Goal: Task Accomplishment & Management: Manage account settings

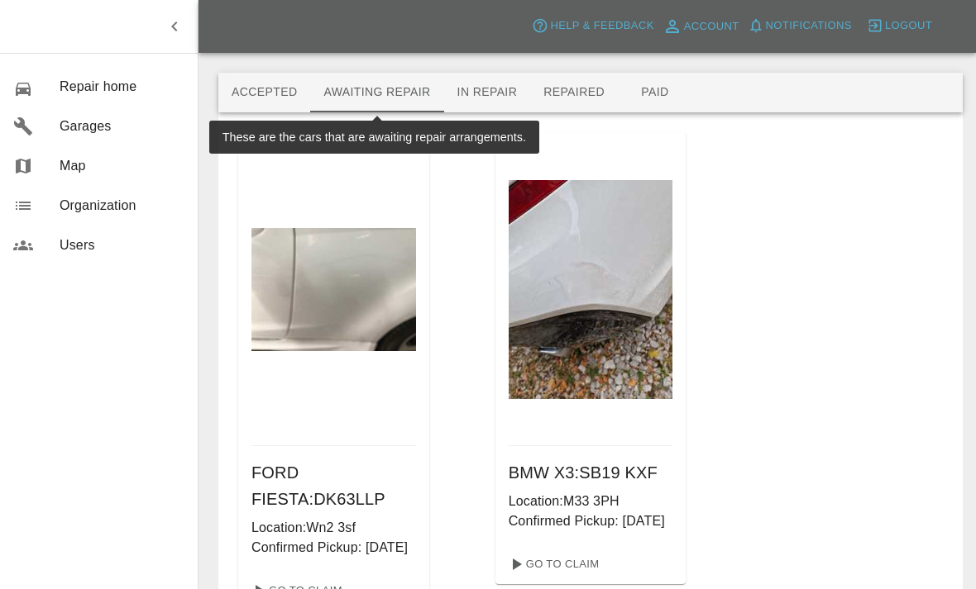
scroll to position [127, 0]
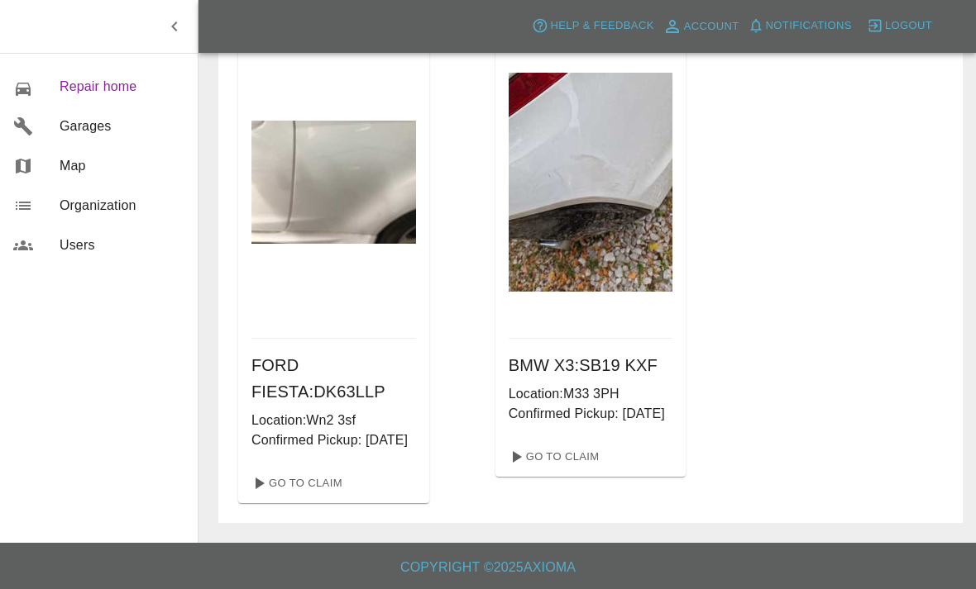
click at [81, 90] on span "Repair home" at bounding box center [122, 87] width 125 height 20
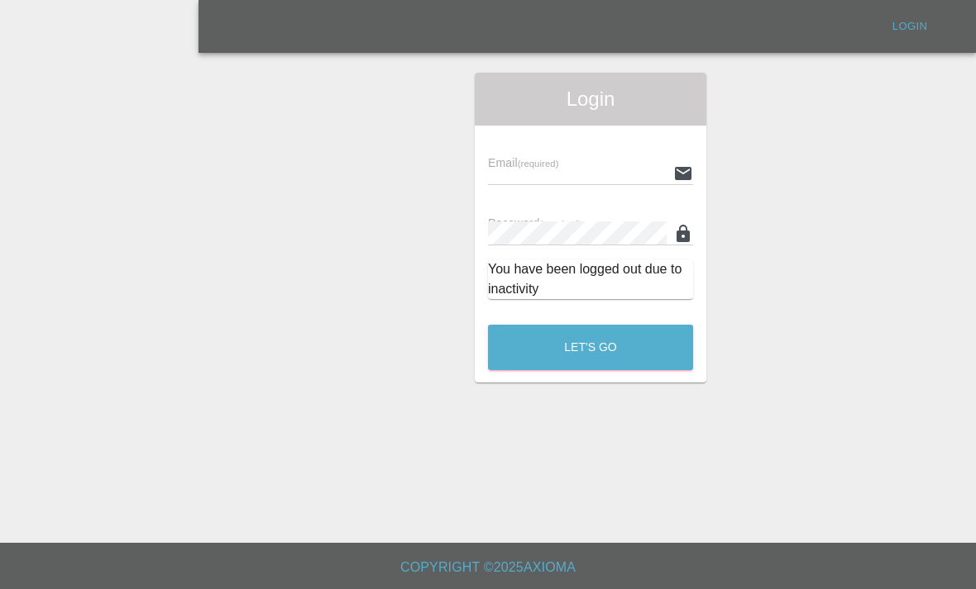
click at [610, 161] on input "text" at bounding box center [577, 173] width 179 height 24
type input "Mjrcosmeticcarrepairs@gmail.com"
click at [590, 325] on button "Let's Go" at bounding box center [590, 347] width 205 height 45
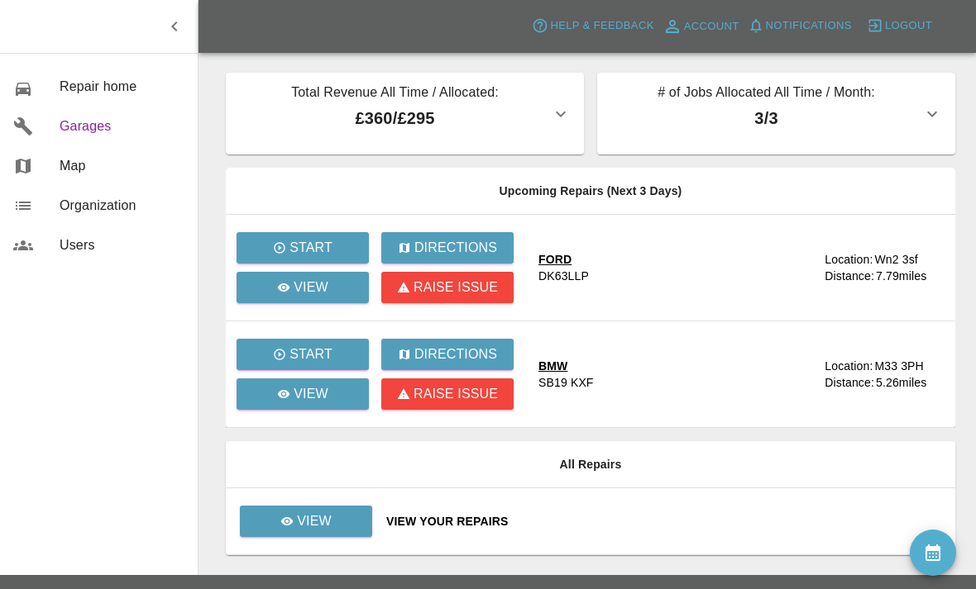
click at [86, 123] on span "Garages" at bounding box center [122, 127] width 125 height 20
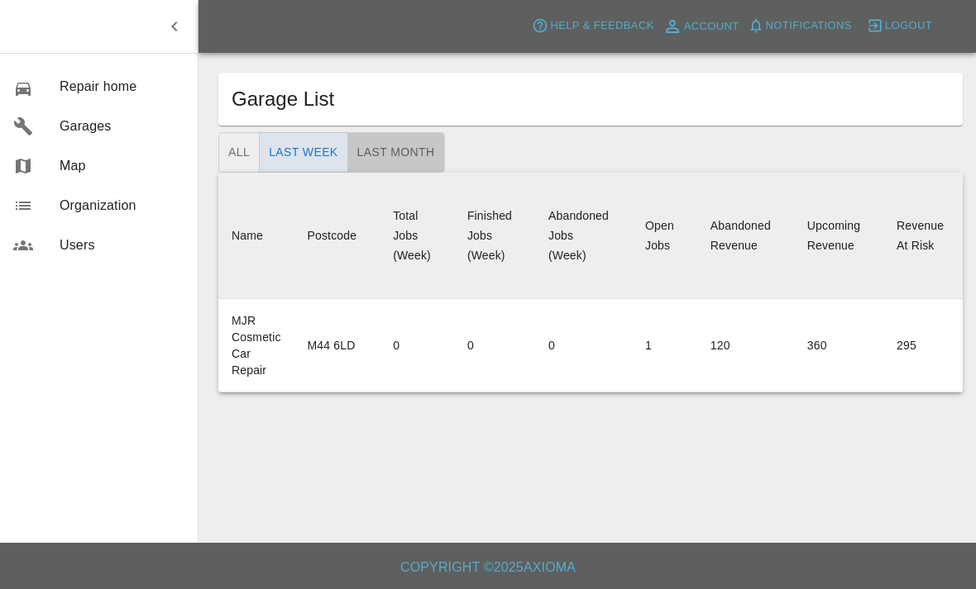
click at [364, 151] on button "Last Month" at bounding box center [396, 152] width 98 height 41
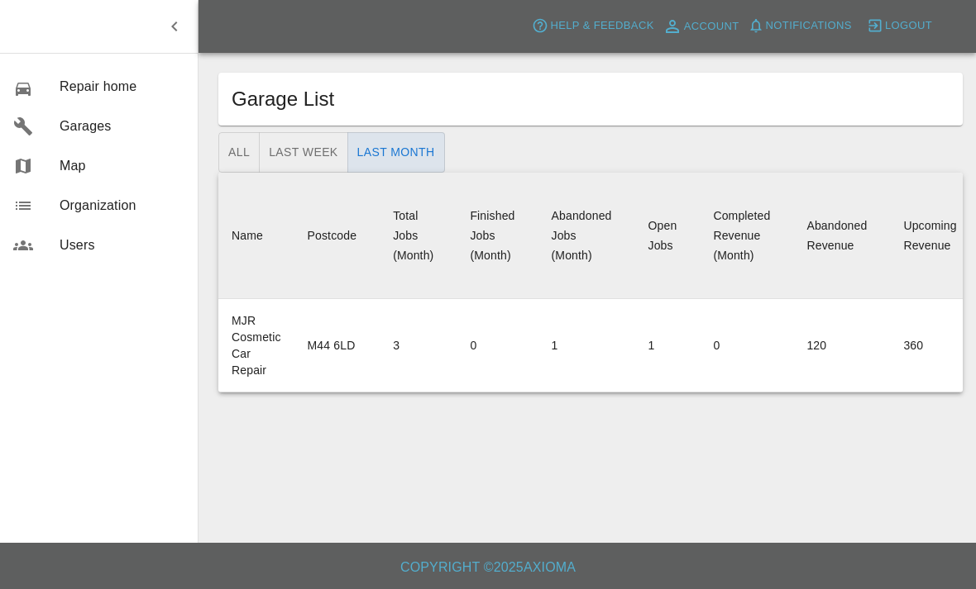
click at [668, 240] on div "Open Jobs" at bounding box center [662, 235] width 29 height 33
click at [652, 346] on td "1" at bounding box center [667, 345] width 65 height 93
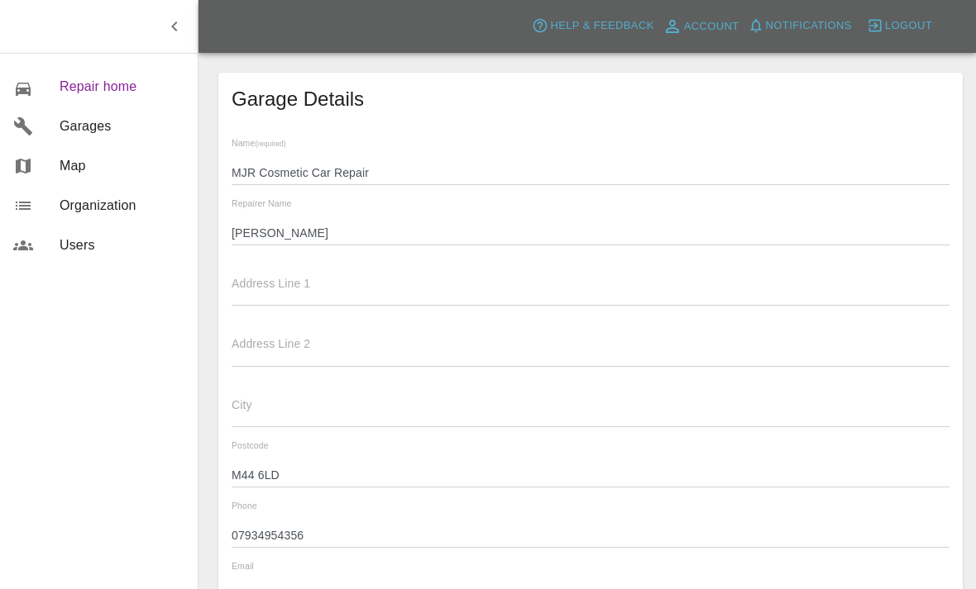
click at [71, 74] on link "0 Repair home" at bounding box center [99, 87] width 198 height 40
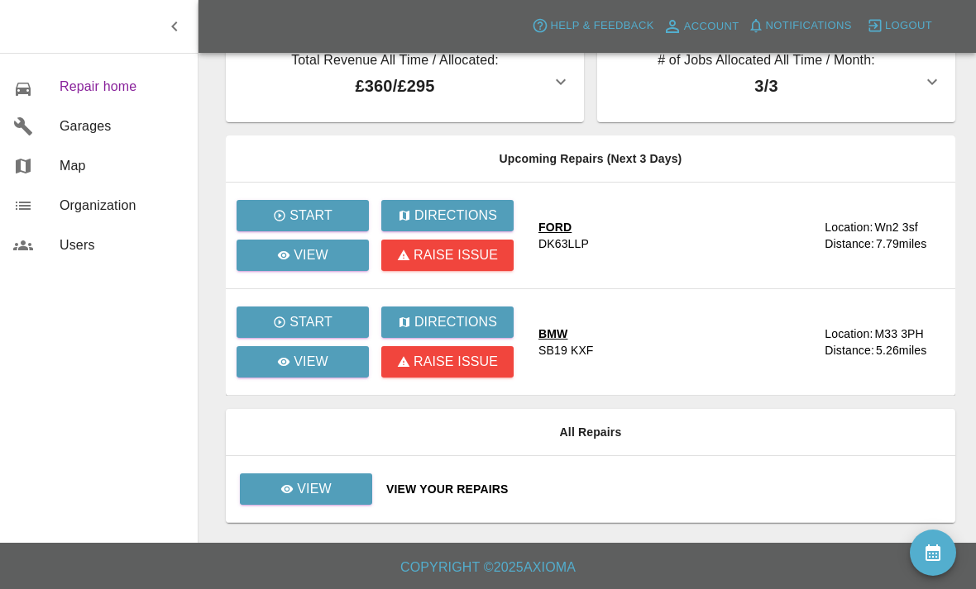
scroll to position [53, 0]
click at [331, 351] on link "View" at bounding box center [302, 361] width 132 height 31
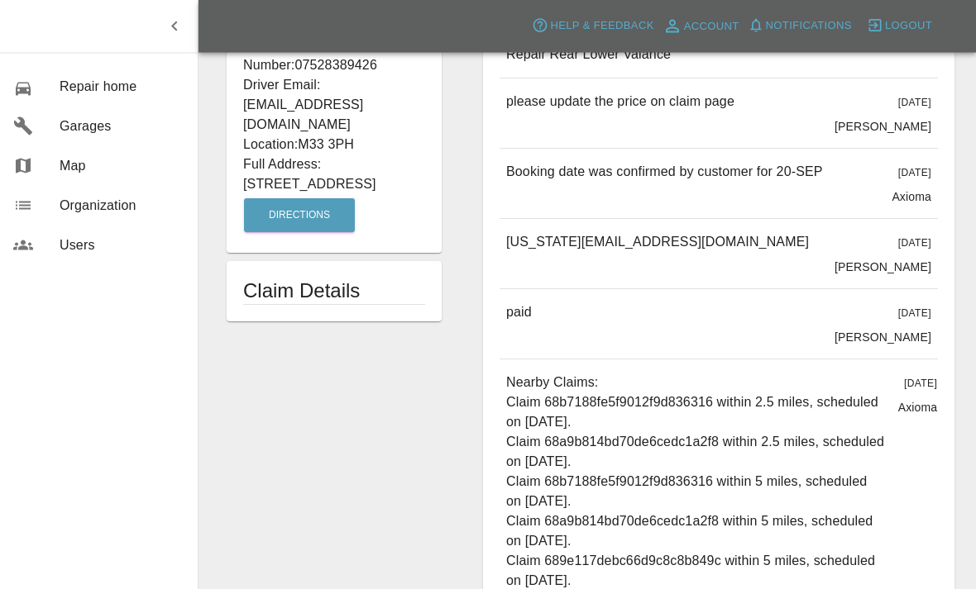
scroll to position [645, 0]
click at [275, 278] on h1 "Claim Details" at bounding box center [334, 291] width 182 height 26
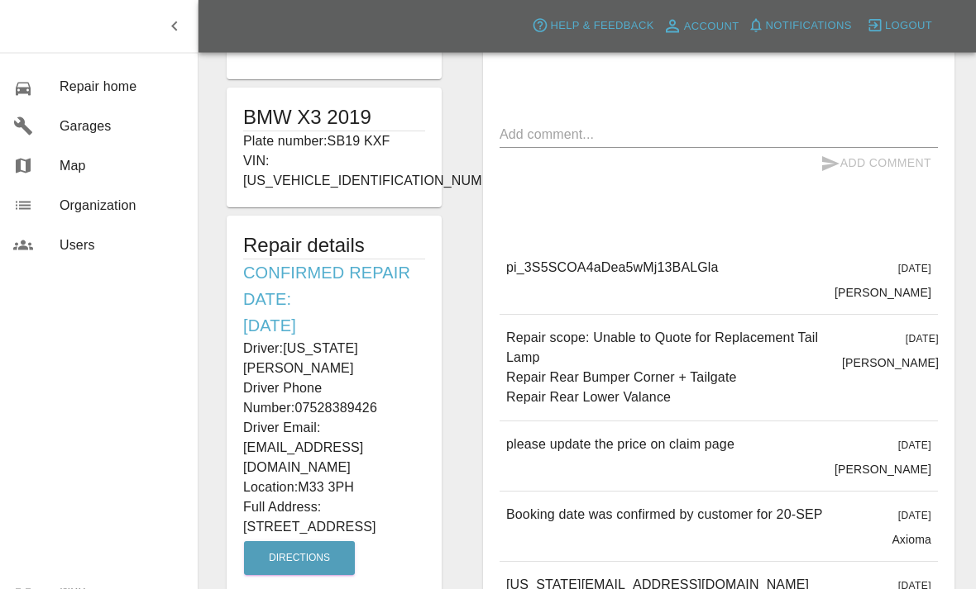
scroll to position [320, 0]
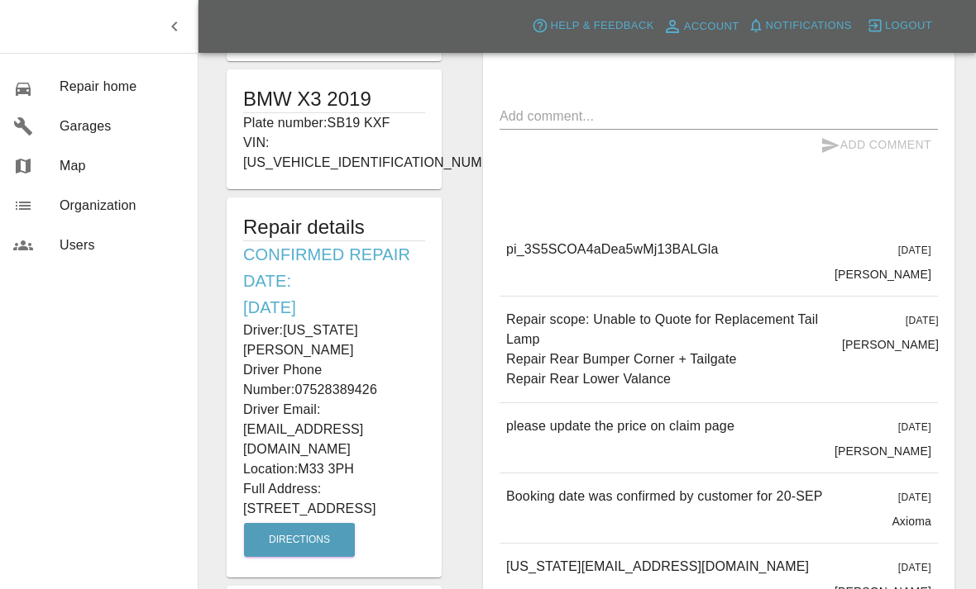
click at [917, 450] on p "Saleem Anwar" at bounding box center [882, 451] width 97 height 17
click at [918, 437] on div "8 days ago Saleem Anwar" at bounding box center [882, 438] width 97 height 43
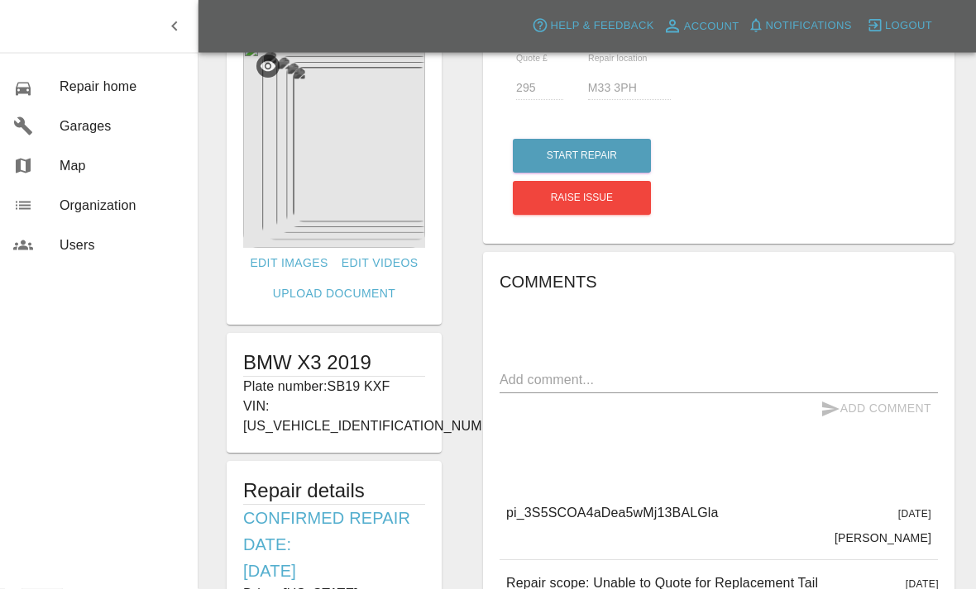
scroll to position [0, 0]
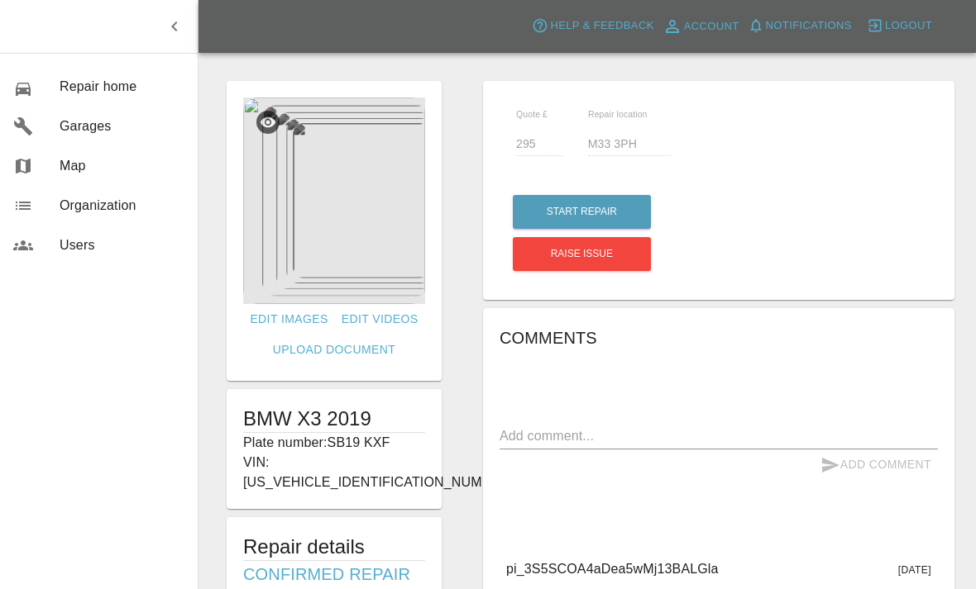
click at [320, 214] on img at bounding box center [334, 201] width 182 height 207
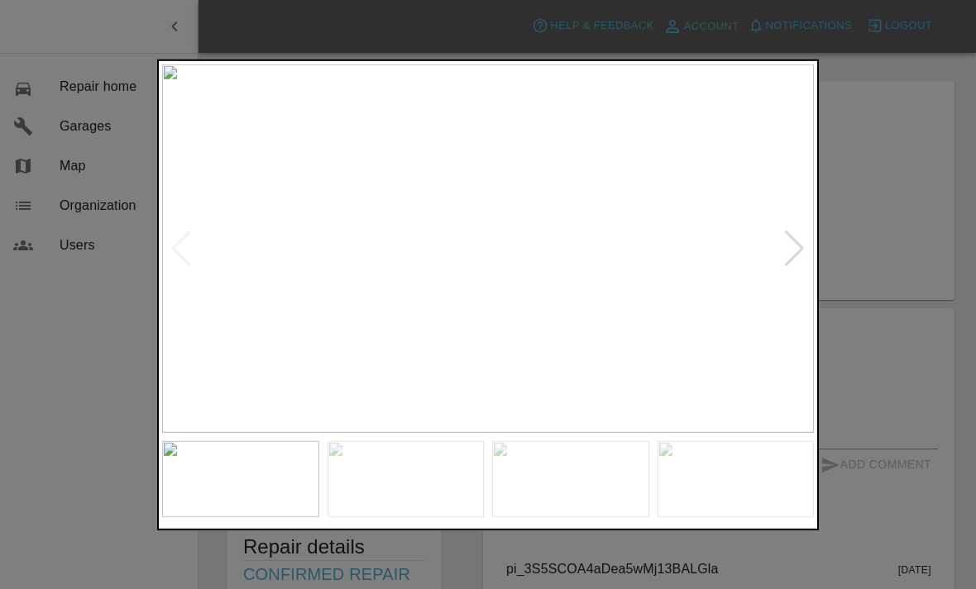
click at [796, 249] on div at bounding box center [794, 249] width 22 height 36
click at [806, 255] on img at bounding box center [487, 249] width 651 height 370
click at [794, 253] on div at bounding box center [794, 249] width 22 height 36
click at [813, 255] on img at bounding box center [487, 249] width 651 height 370
click at [792, 255] on div at bounding box center [794, 249] width 22 height 36
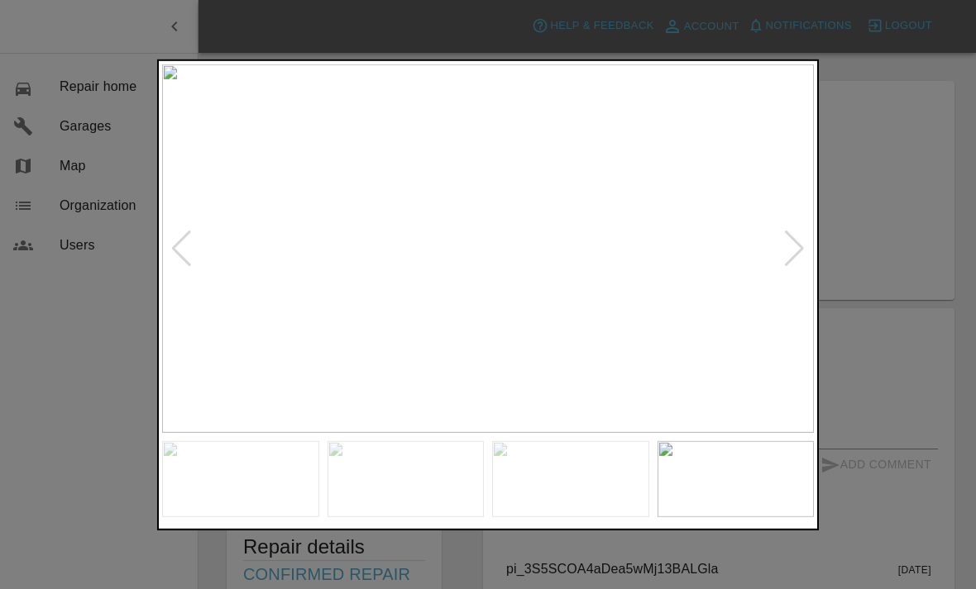
click at [795, 244] on div at bounding box center [794, 249] width 22 height 36
click at [808, 250] on img at bounding box center [487, 249] width 651 height 370
click at [801, 250] on div at bounding box center [794, 249] width 22 height 36
click at [792, 256] on div at bounding box center [794, 249] width 22 height 36
click at [790, 258] on img at bounding box center [487, 249] width 651 height 370
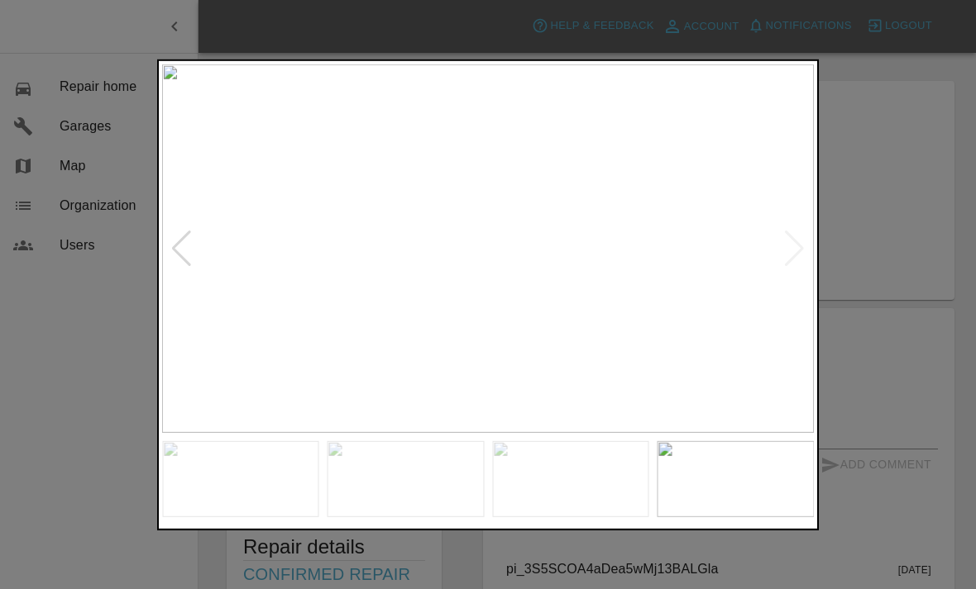
click at [802, 253] on img at bounding box center [487, 249] width 651 height 370
click at [796, 251] on img at bounding box center [487, 249] width 651 height 370
click at [201, 241] on img at bounding box center [487, 249] width 651 height 370
click at [193, 246] on img at bounding box center [487, 249] width 651 height 370
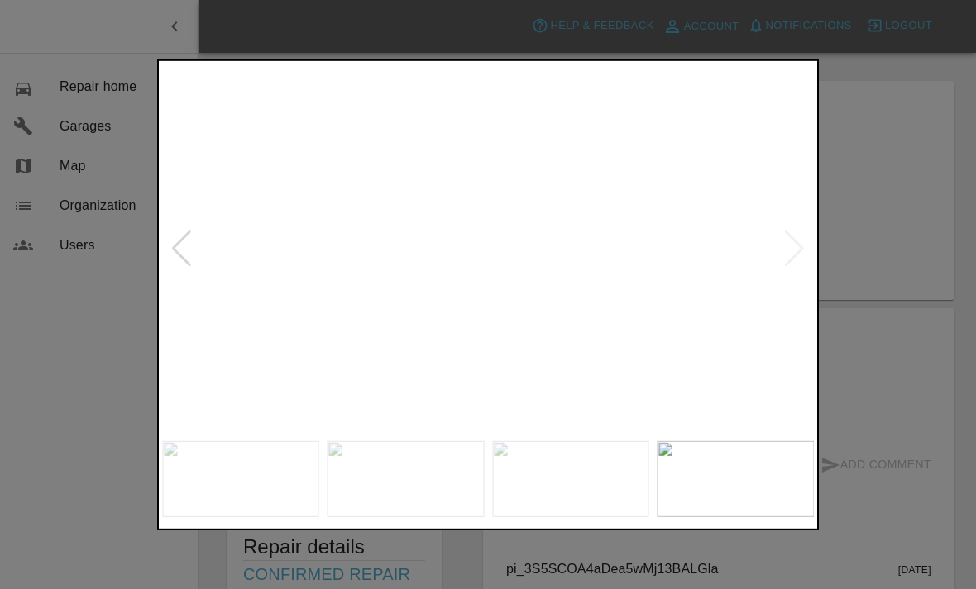
click at [264, 209] on img at bounding box center [75, 419] width 1902 height 1078
click at [176, 250] on div at bounding box center [181, 249] width 22 height 36
click at [184, 231] on div at bounding box center [181, 249] width 22 height 36
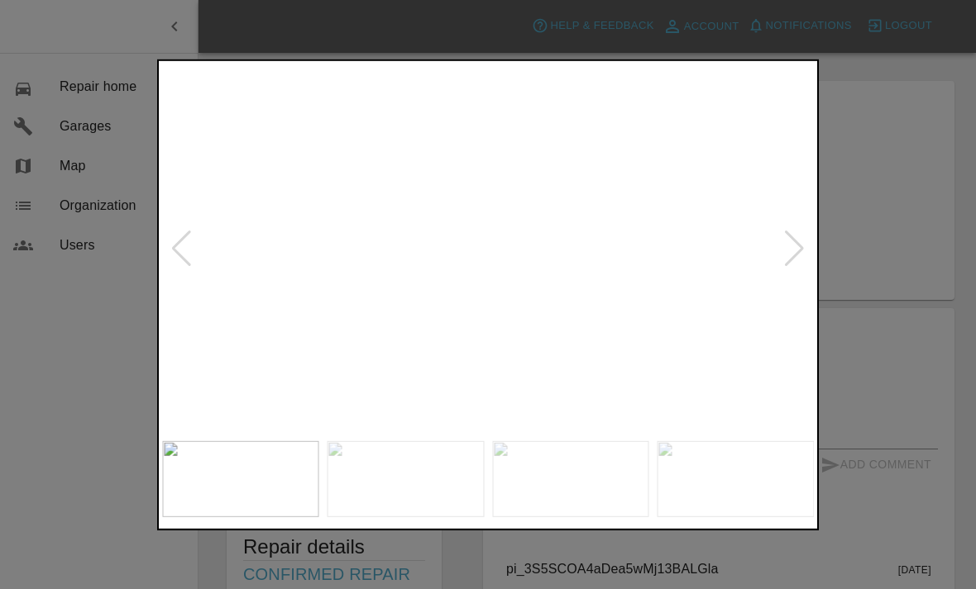
click at [242, 284] on img at bounding box center [507, 333] width 1819 height 1031
click at [734, 321] on img at bounding box center [410, 371] width 1495 height 847
click at [736, 327] on img at bounding box center [554, 379] width 1495 height 847
click at [186, 265] on div at bounding box center [181, 249] width 22 height 36
click at [237, 301] on img at bounding box center [74, 212] width 1531 height 868
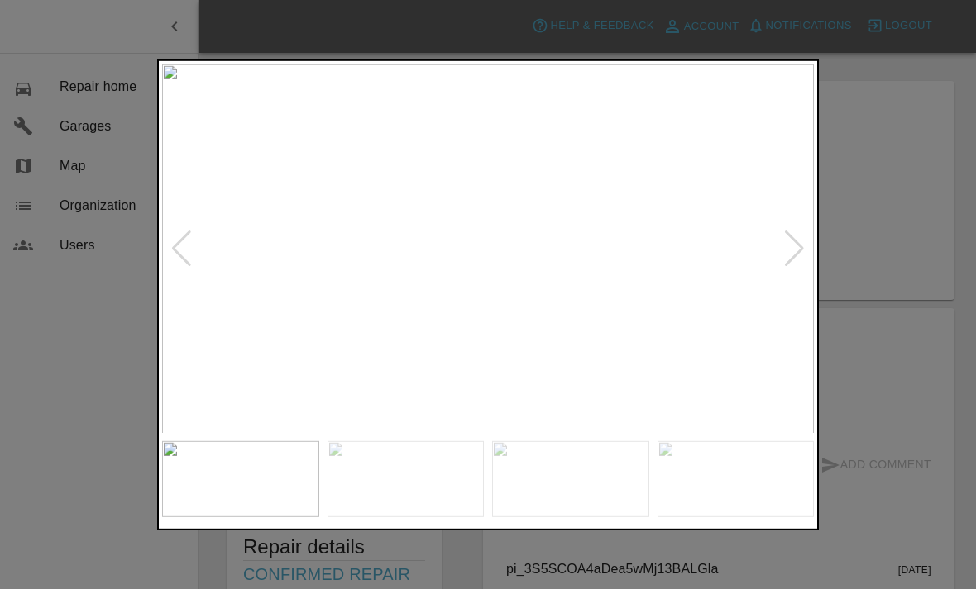
click at [186, 246] on div at bounding box center [181, 249] width 22 height 36
click at [178, 248] on div at bounding box center [181, 249] width 22 height 36
click at [265, 270] on img at bounding box center [426, 149] width 1954 height 1108
click at [181, 251] on img at bounding box center [526, 309] width 865 height 490
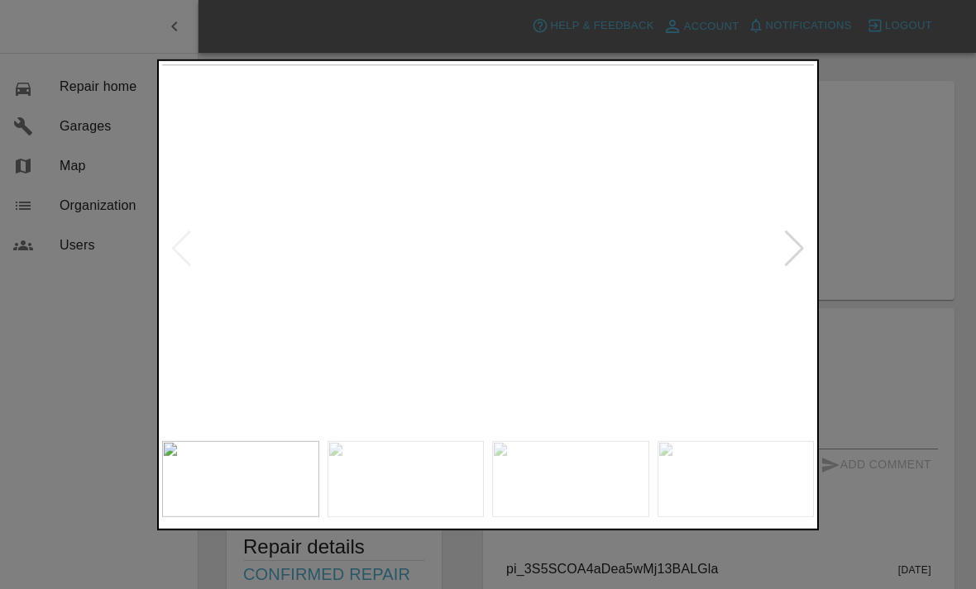
click at [179, 250] on img at bounding box center [526, 309] width 865 height 490
click at [781, 250] on img at bounding box center [526, 309] width 865 height 490
click at [803, 249] on div at bounding box center [794, 249] width 22 height 36
click at [866, 279] on div at bounding box center [488, 294] width 976 height 589
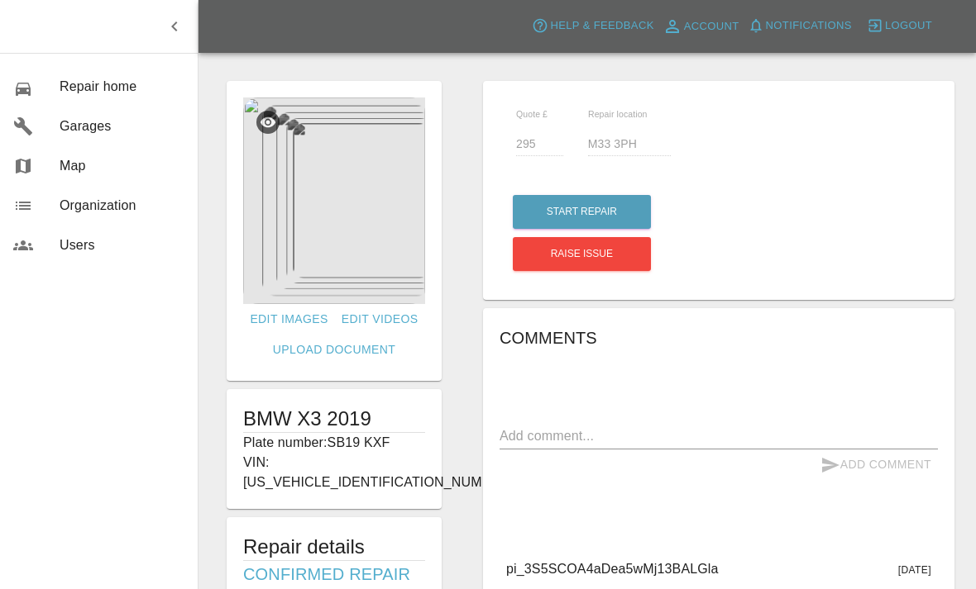
click at [295, 197] on img at bounding box center [334, 201] width 182 height 207
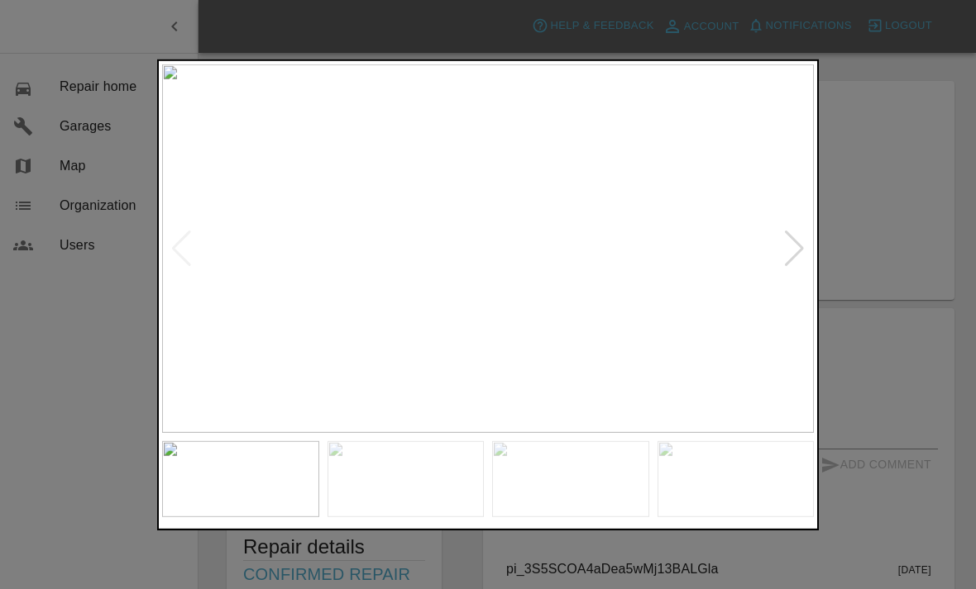
click at [784, 260] on div at bounding box center [794, 249] width 22 height 36
click at [775, 270] on img at bounding box center [487, 249] width 651 height 370
click at [790, 263] on div at bounding box center [794, 249] width 22 height 36
click at [264, 202] on img at bounding box center [388, 144] width 1954 height 1108
click at [788, 236] on img at bounding box center [466, 438] width 1954 height 1108
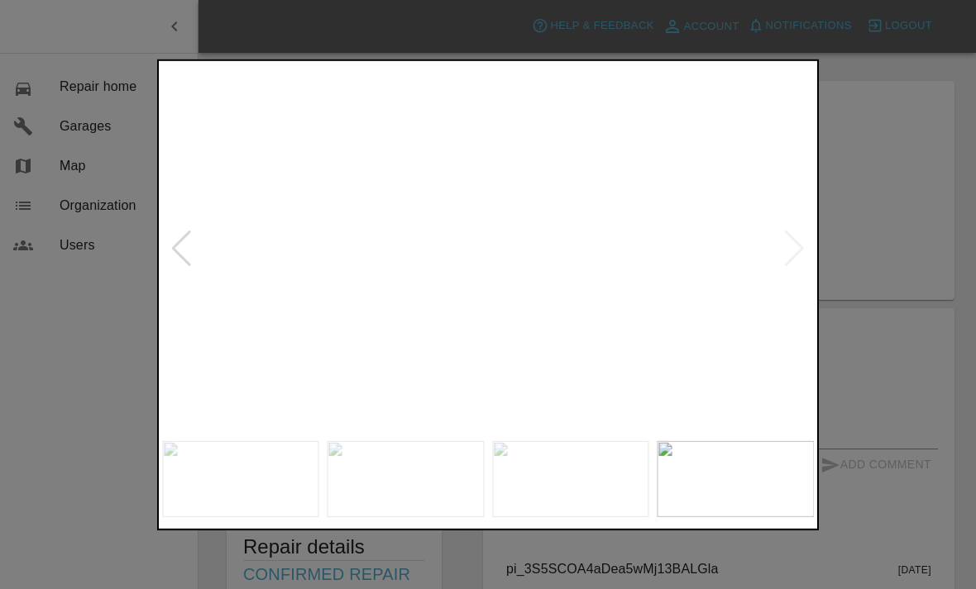
click at [781, 255] on img at bounding box center [466, 438] width 1954 height 1108
click at [798, 265] on img at bounding box center [466, 438] width 1954 height 1108
click at [797, 265] on img at bounding box center [466, 438] width 1954 height 1108
click at [799, 255] on img at bounding box center [458, 435] width 1954 height 1108
click at [175, 250] on div at bounding box center [181, 249] width 22 height 36
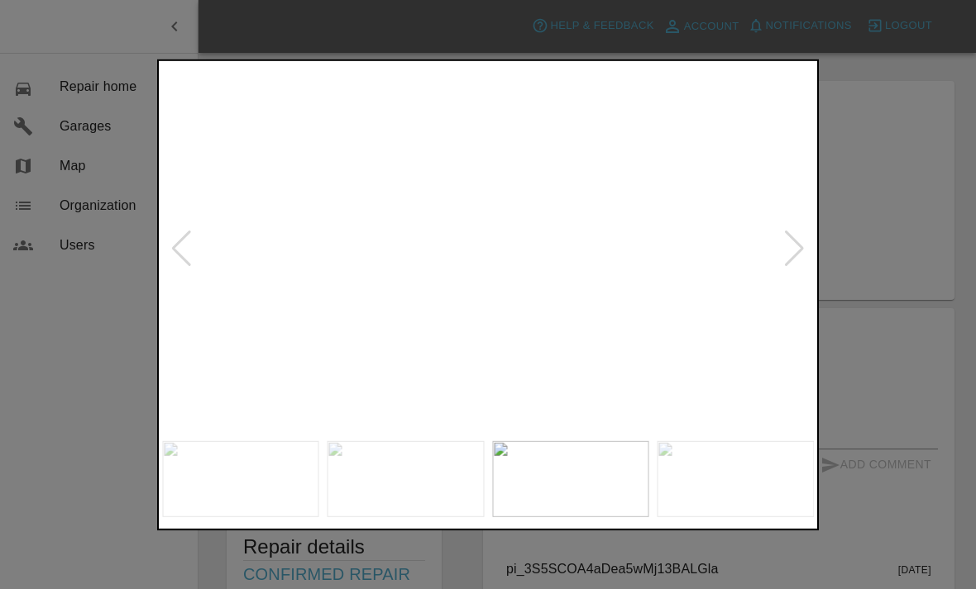
click at [650, 291] on img at bounding box center [423, 43] width 1954 height 1108
click at [178, 250] on div at bounding box center [181, 249] width 22 height 36
click at [189, 256] on div at bounding box center [181, 249] width 22 height 36
click at [183, 239] on div at bounding box center [181, 249] width 22 height 36
click at [778, 180] on img at bounding box center [487, 249] width 651 height 370
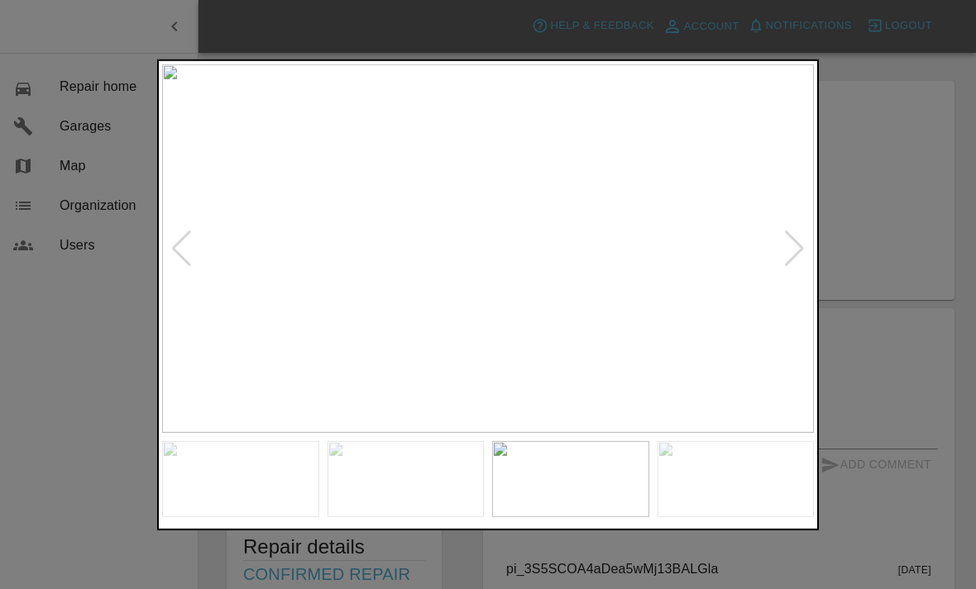
click at [878, 188] on div at bounding box center [488, 294] width 976 height 589
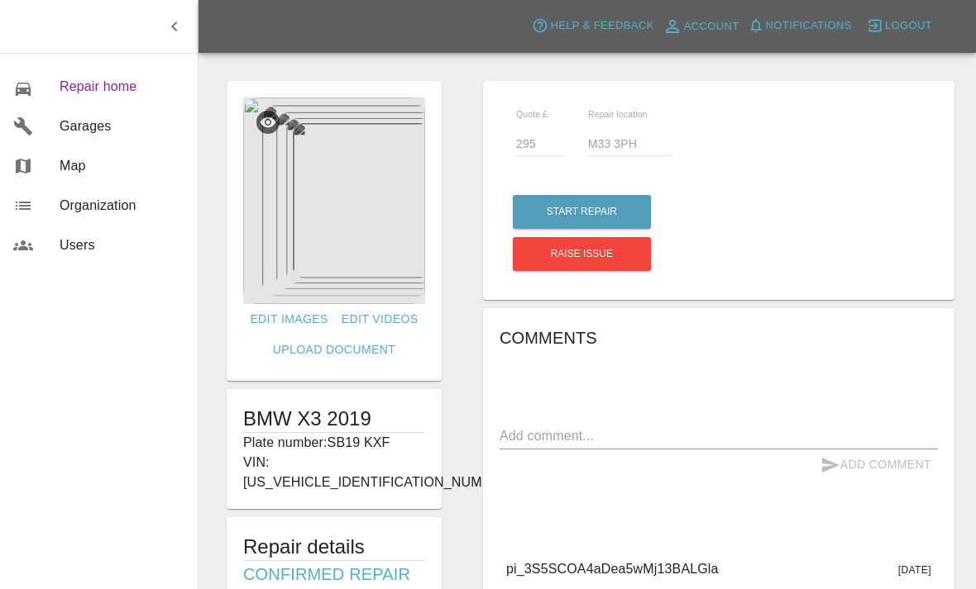
click at [69, 80] on span "Repair home" at bounding box center [122, 87] width 125 height 20
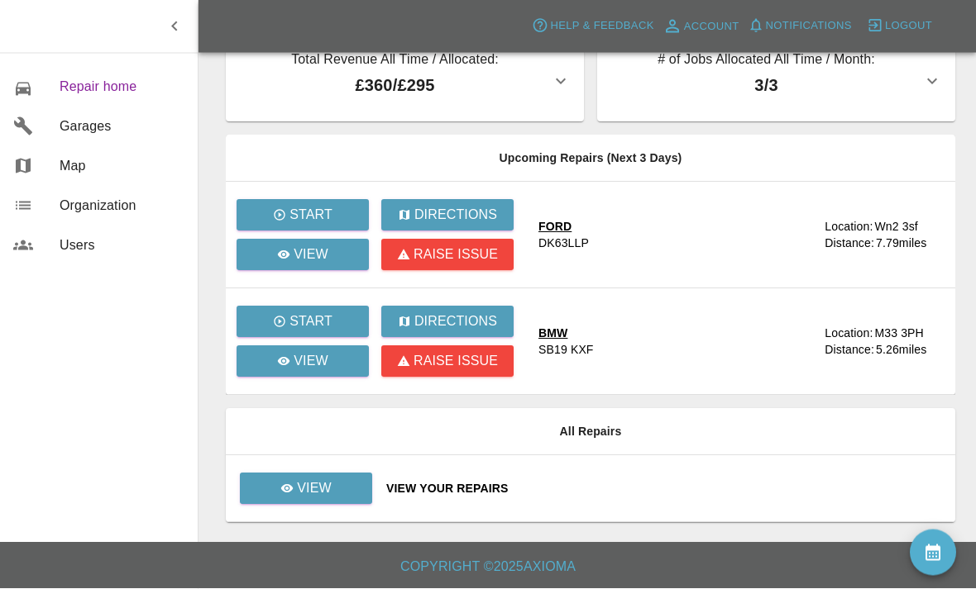
scroll to position [42, 0]
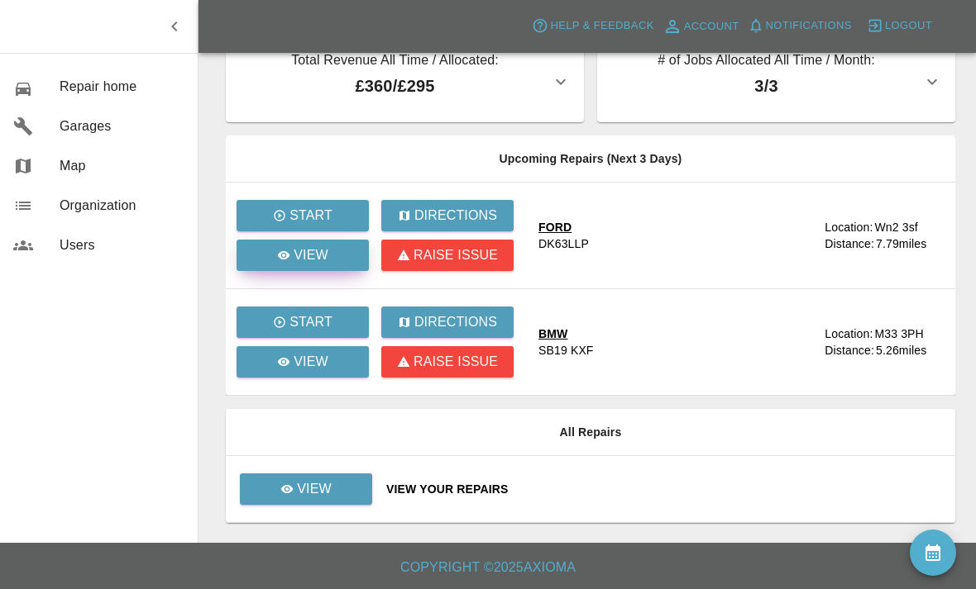
click at [270, 250] on link "View" at bounding box center [302, 255] width 132 height 31
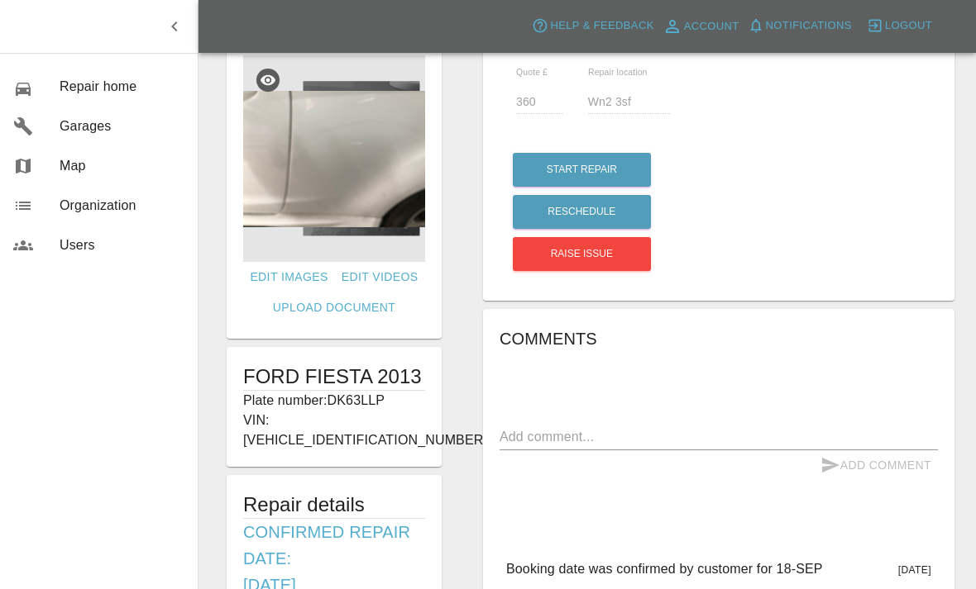
click at [282, 194] on img at bounding box center [334, 158] width 182 height 207
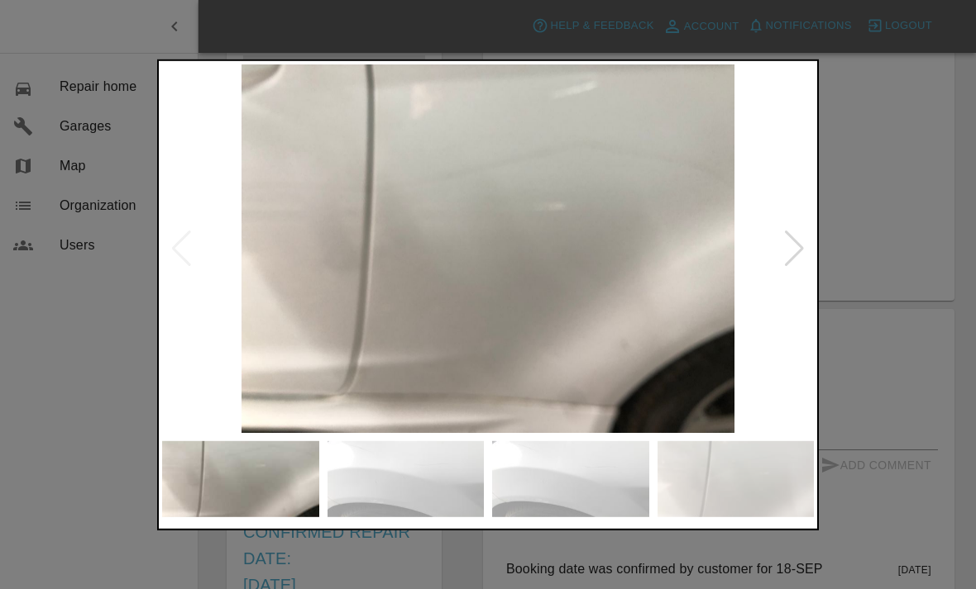
click at [289, 225] on img at bounding box center [487, 249] width 651 height 370
click at [791, 249] on div at bounding box center [794, 249] width 22 height 36
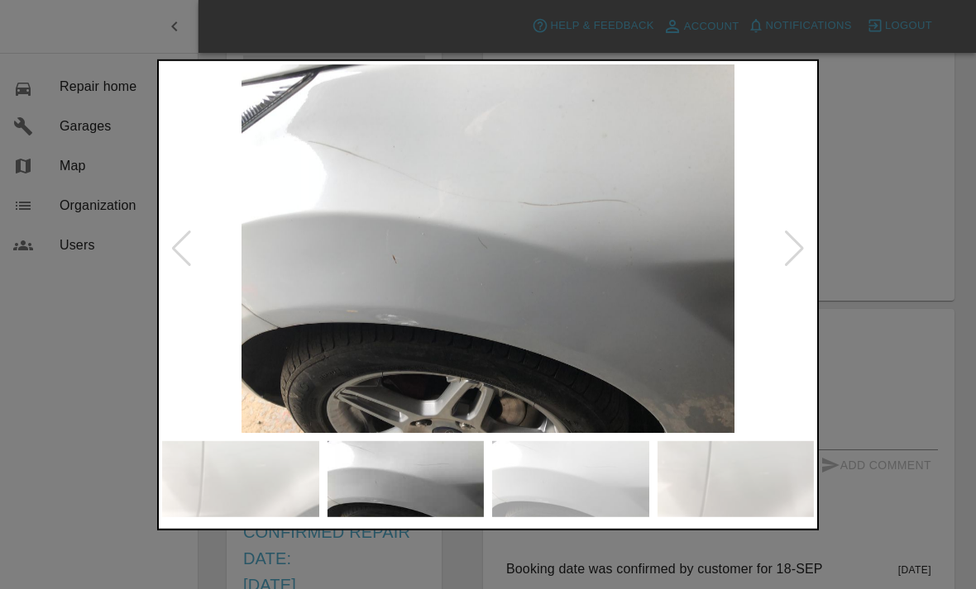
click at [797, 235] on div at bounding box center [794, 249] width 22 height 36
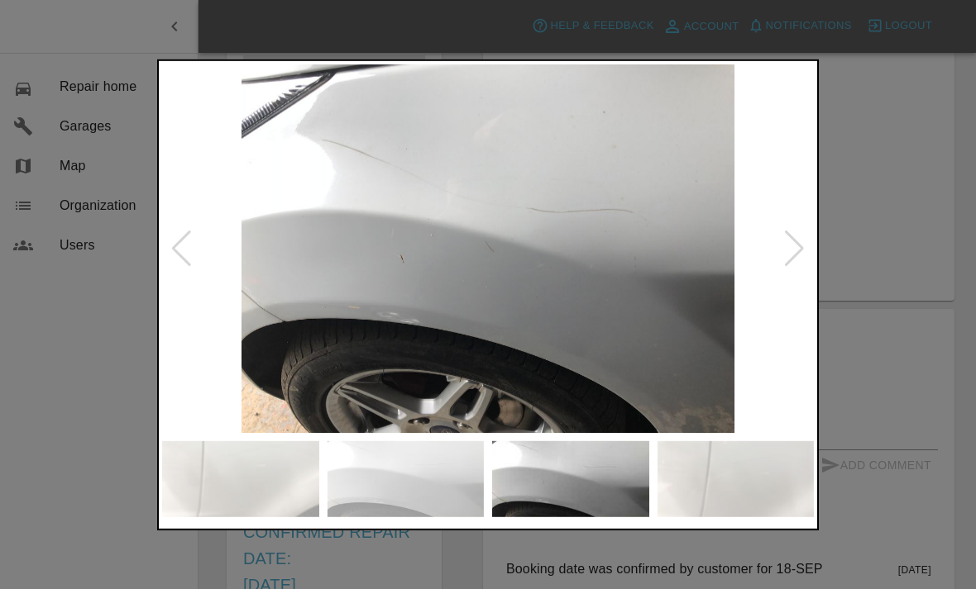
click at [798, 241] on div at bounding box center [794, 249] width 22 height 36
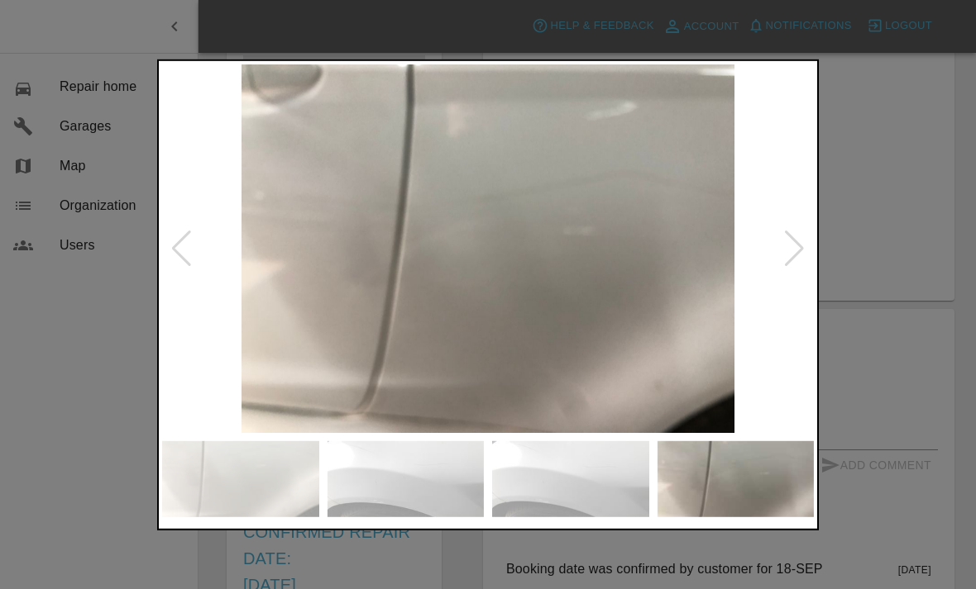
click at [792, 250] on div at bounding box center [794, 249] width 22 height 36
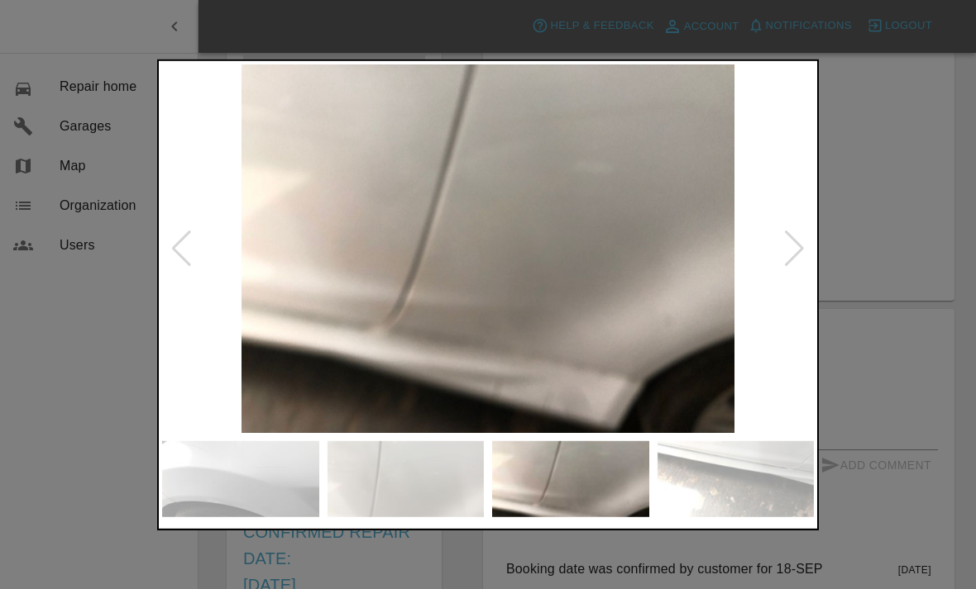
click at [308, 213] on img at bounding box center [487, 249] width 651 height 370
click at [785, 235] on div at bounding box center [794, 249] width 22 height 36
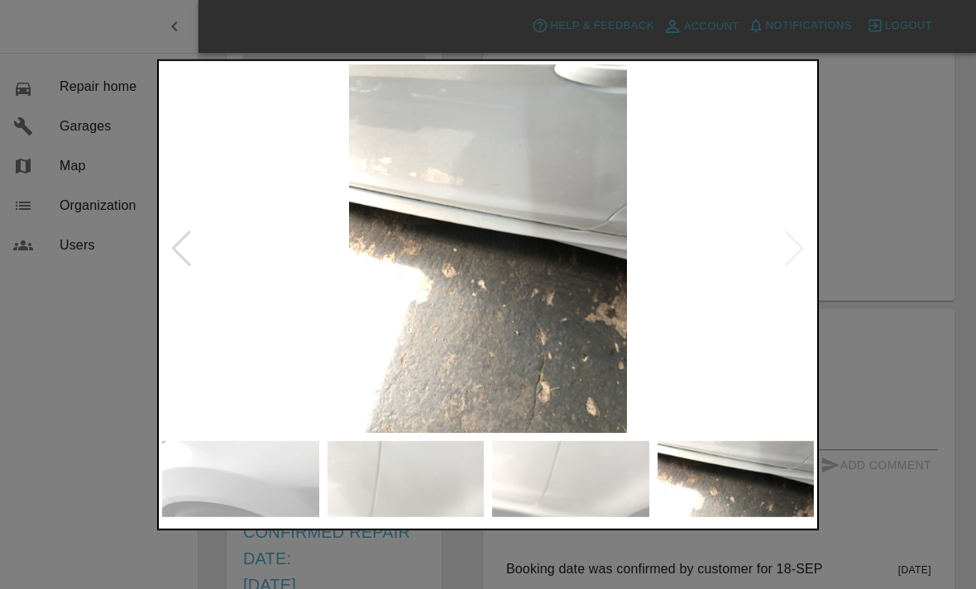
click at [771, 251] on img at bounding box center [487, 249] width 651 height 370
click at [599, 276] on img at bounding box center [487, 249] width 651 height 370
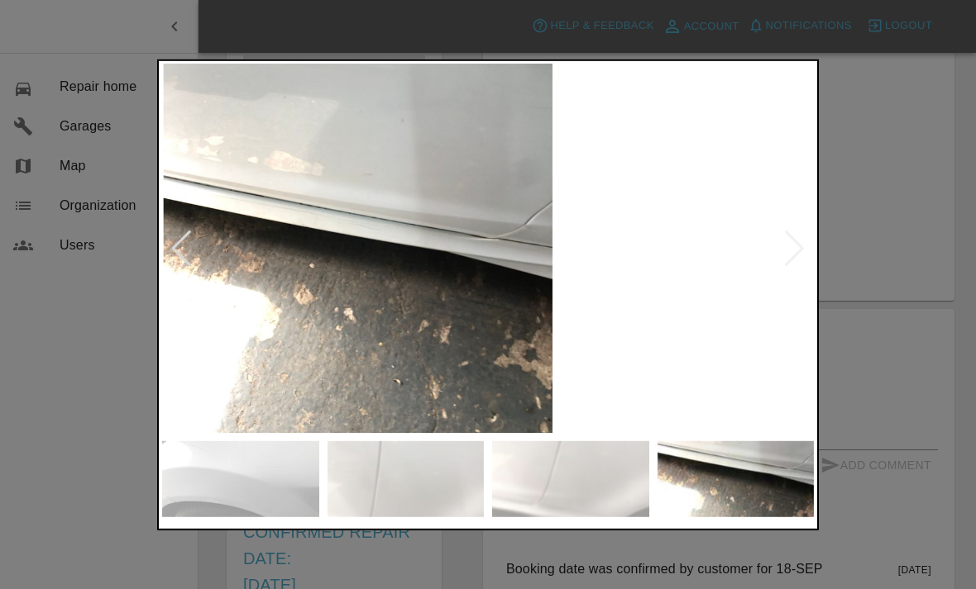
click at [567, 481] on img at bounding box center [570, 479] width 157 height 76
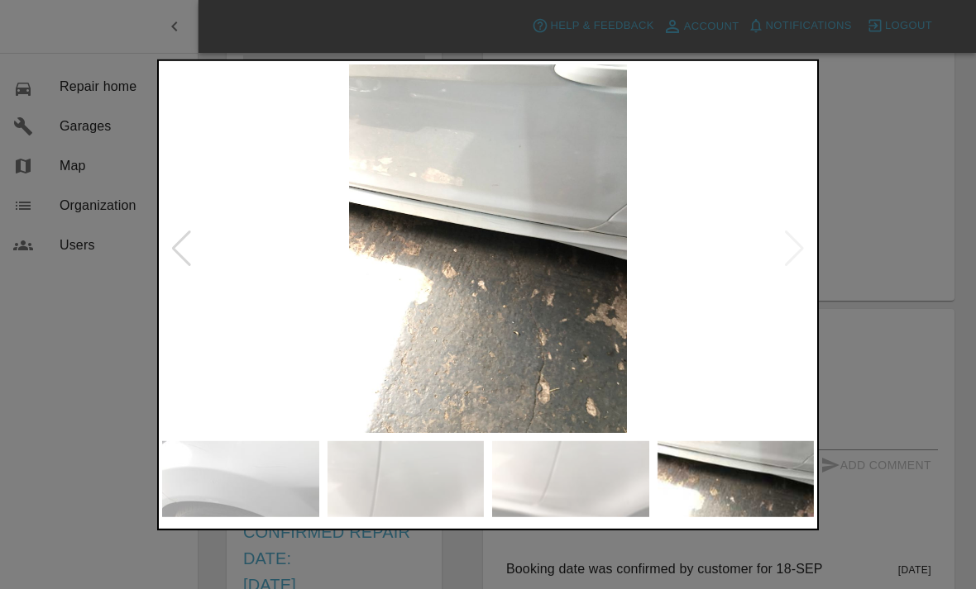
click at [688, 479] on img at bounding box center [735, 479] width 157 height 76
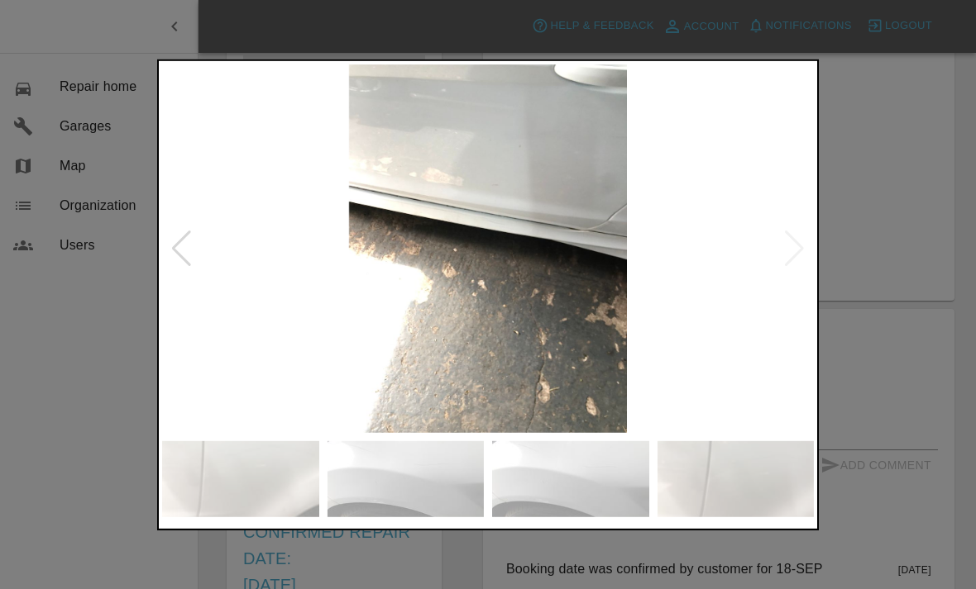
click at [212, 463] on img at bounding box center [240, 479] width 157 height 76
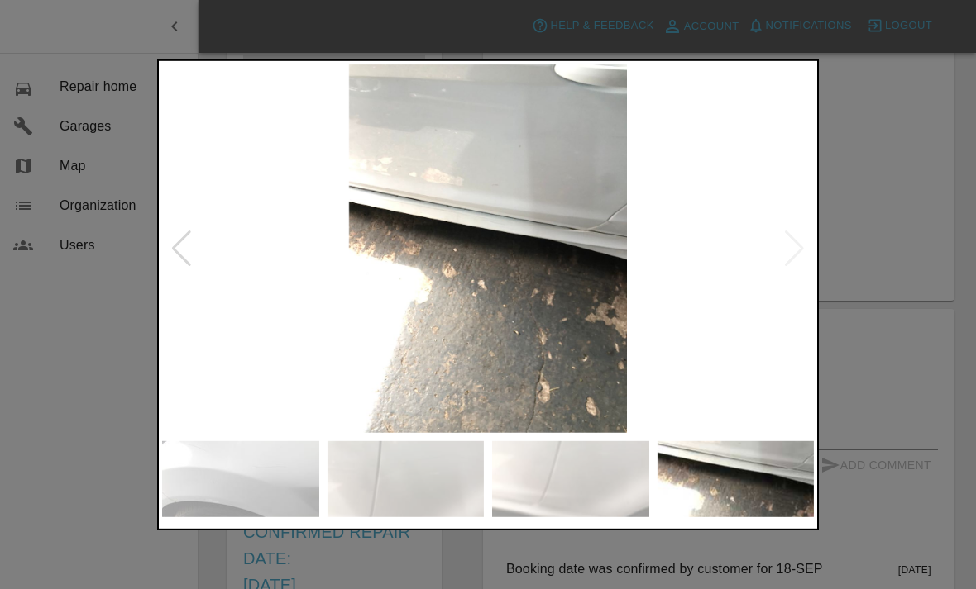
click at [735, 483] on img at bounding box center [735, 479] width 157 height 76
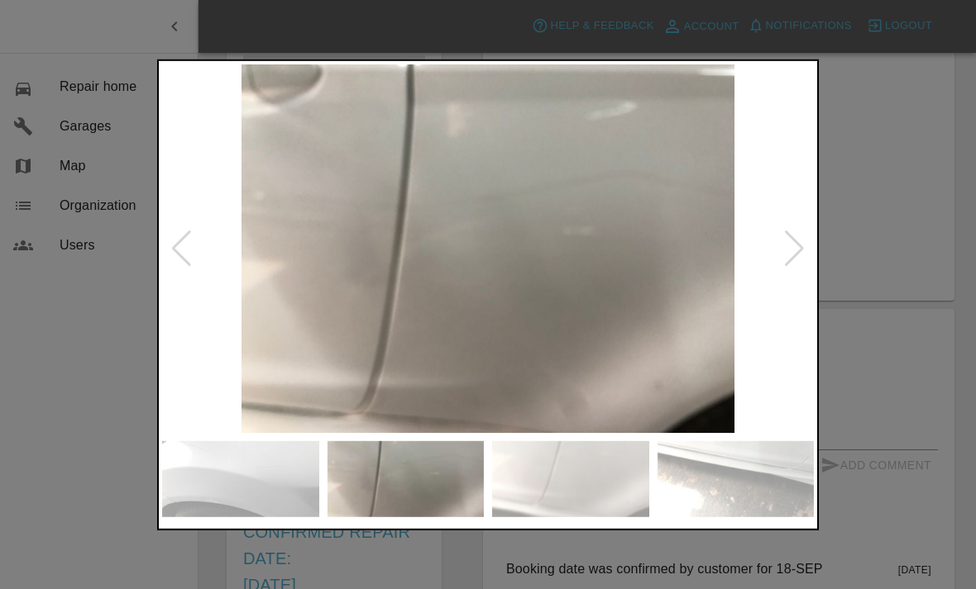
click at [565, 348] on img at bounding box center [487, 249] width 651 height 370
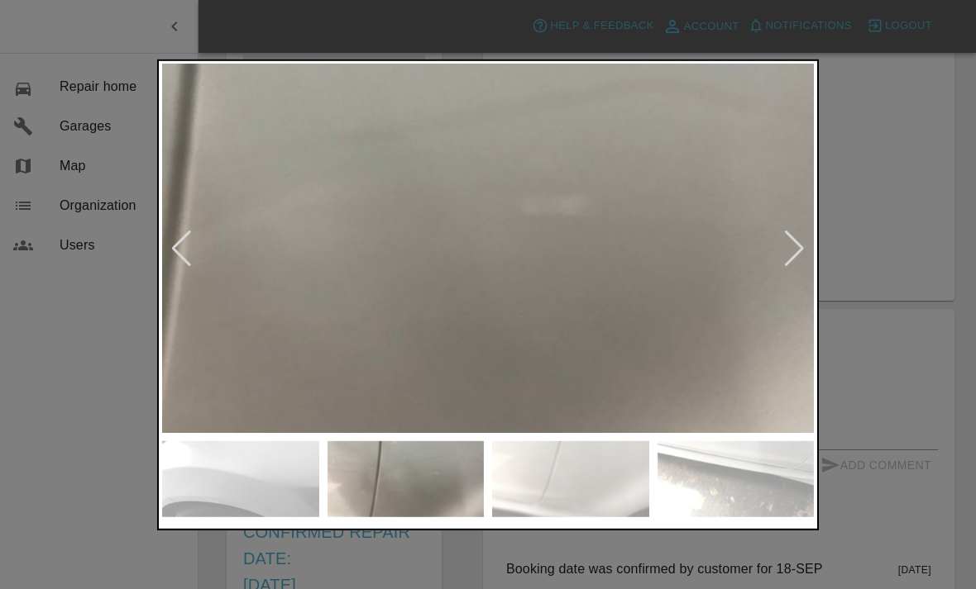
click at [579, 290] on img at bounding box center [362, 242] width 1378 height 781
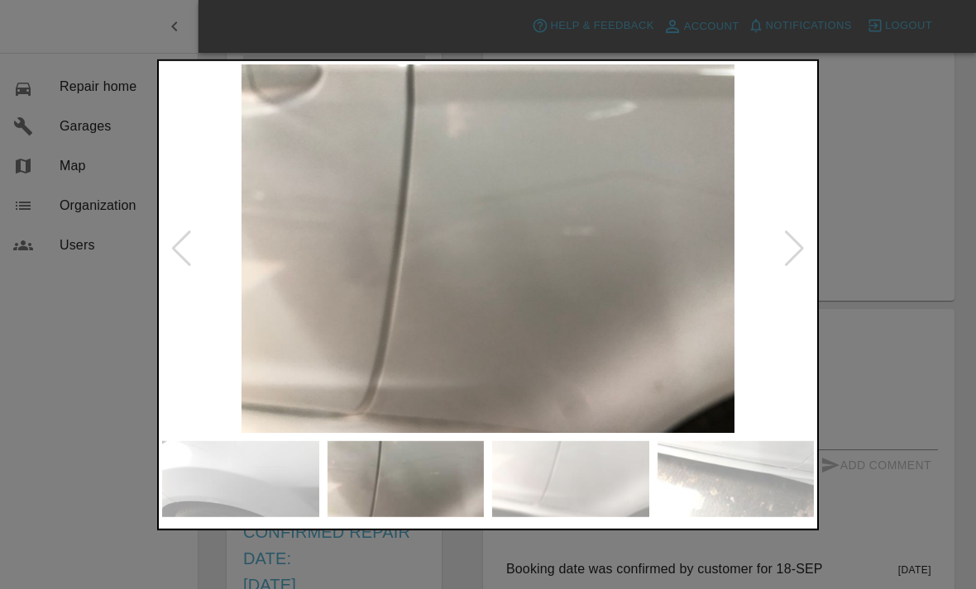
click at [183, 253] on div at bounding box center [181, 249] width 22 height 36
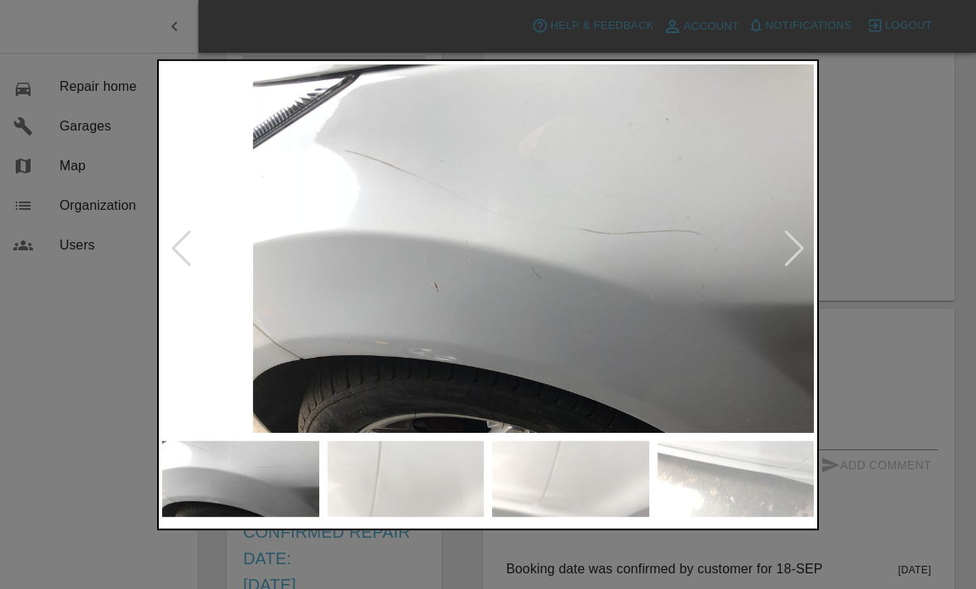
click at [188, 258] on div at bounding box center [181, 249] width 22 height 36
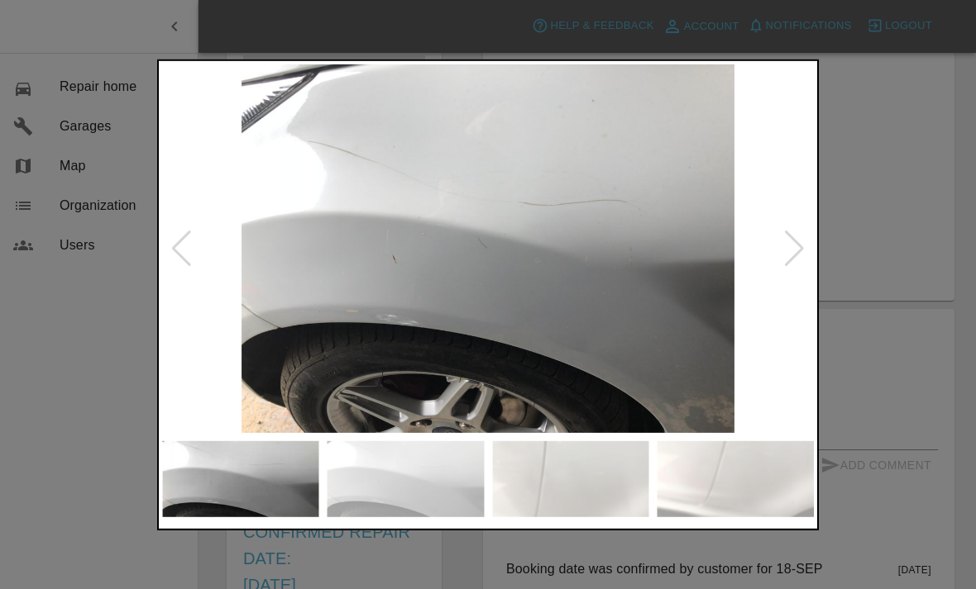
click at [179, 260] on div at bounding box center [181, 249] width 22 height 36
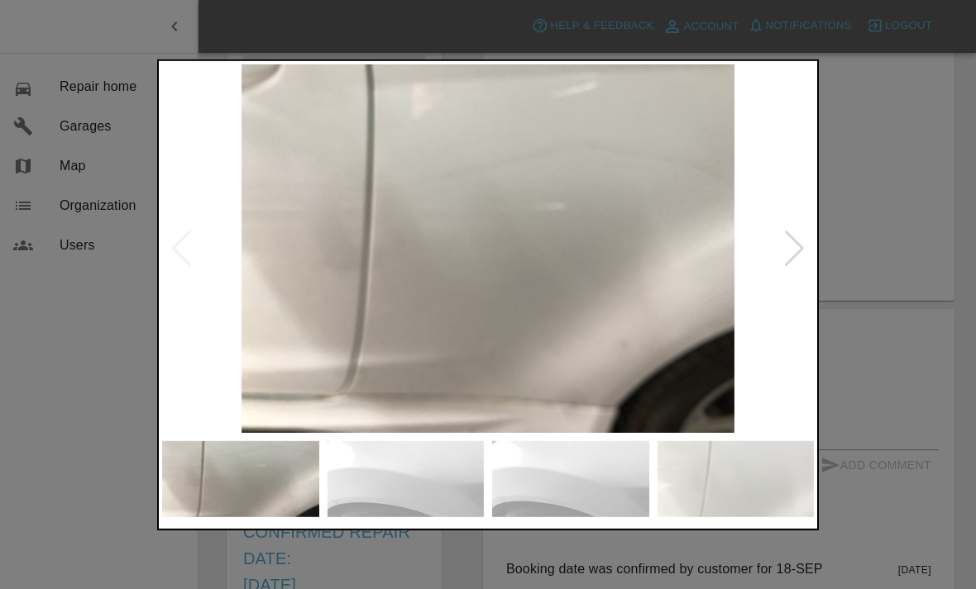
click at [185, 265] on img at bounding box center [487, 249] width 651 height 370
click at [907, 291] on div at bounding box center [488, 294] width 976 height 589
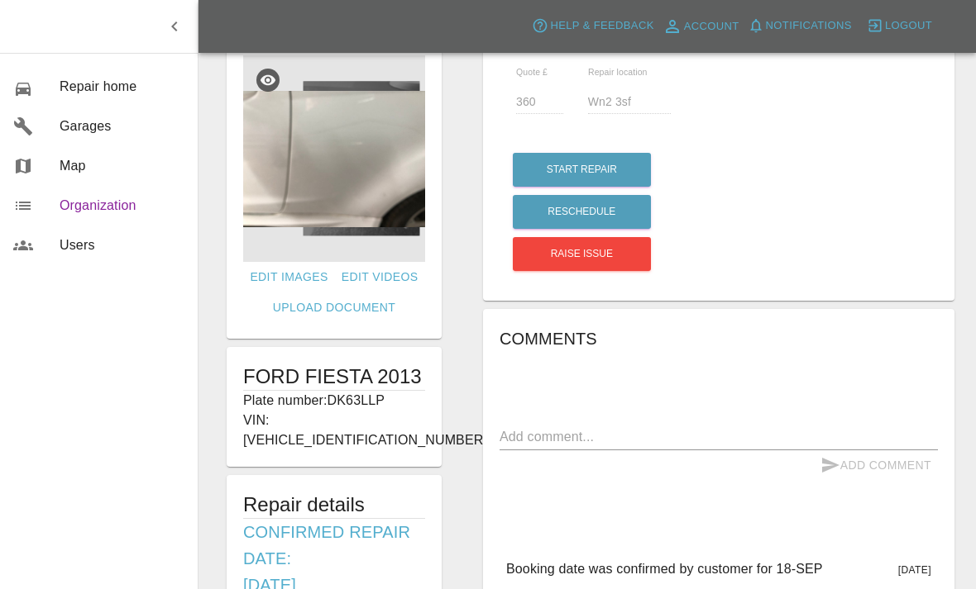
click at [82, 205] on span "Organization" at bounding box center [122, 206] width 125 height 20
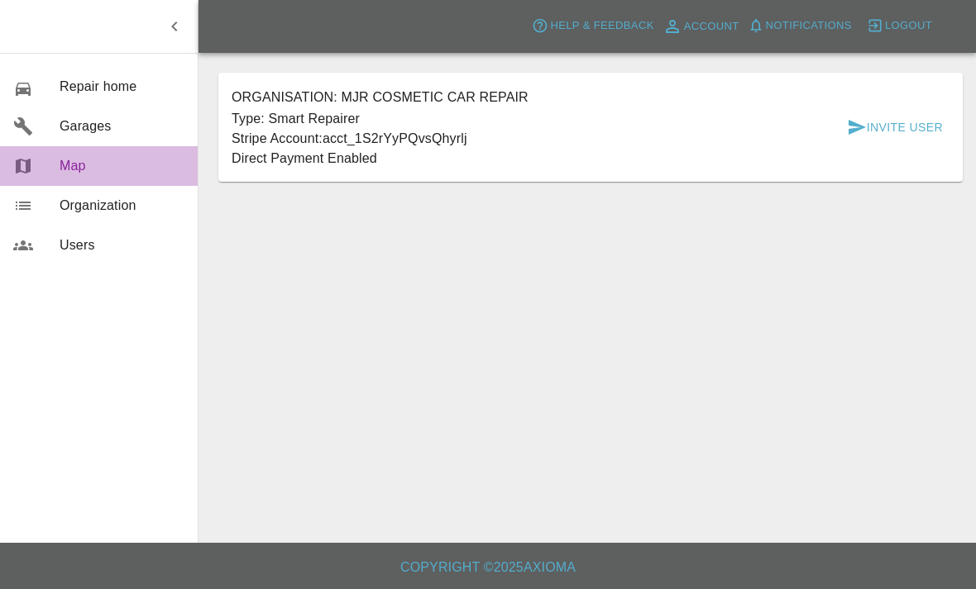
click at [60, 167] on span "Map" at bounding box center [122, 166] width 125 height 20
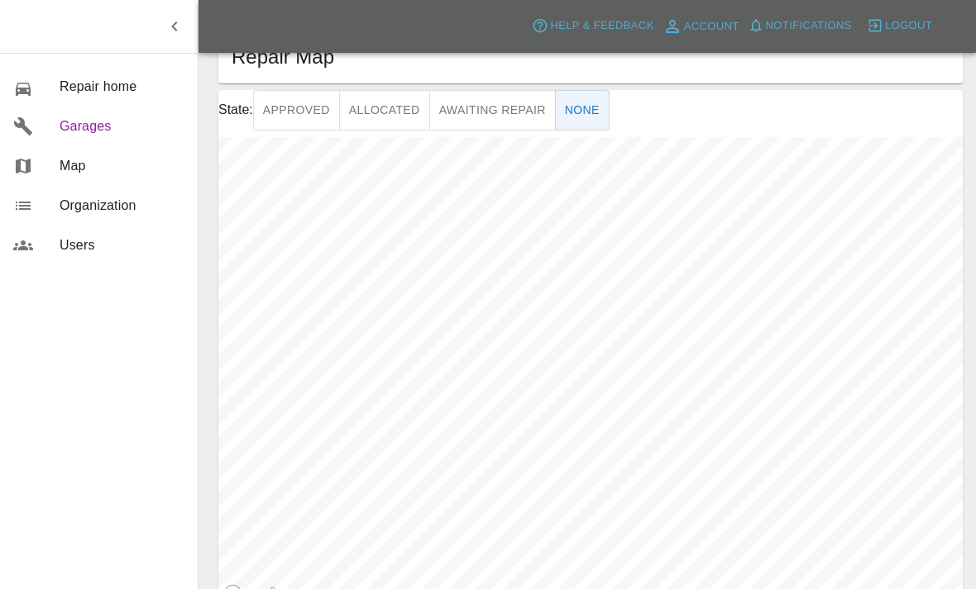
click at [64, 129] on span "Garages" at bounding box center [122, 127] width 125 height 20
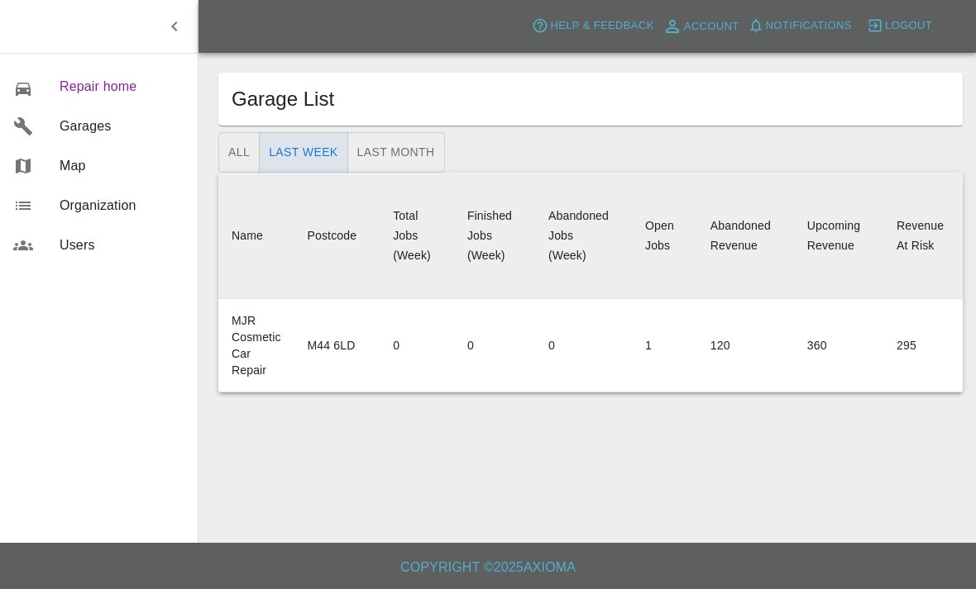
click at [94, 85] on span "Repair home" at bounding box center [122, 87] width 125 height 20
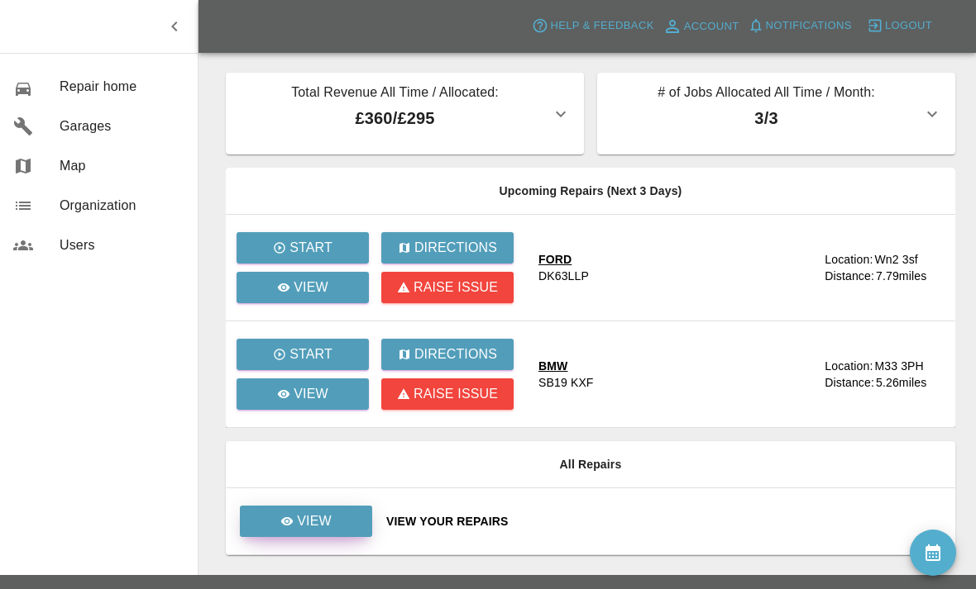
click at [285, 522] on icon at bounding box center [286, 521] width 13 height 13
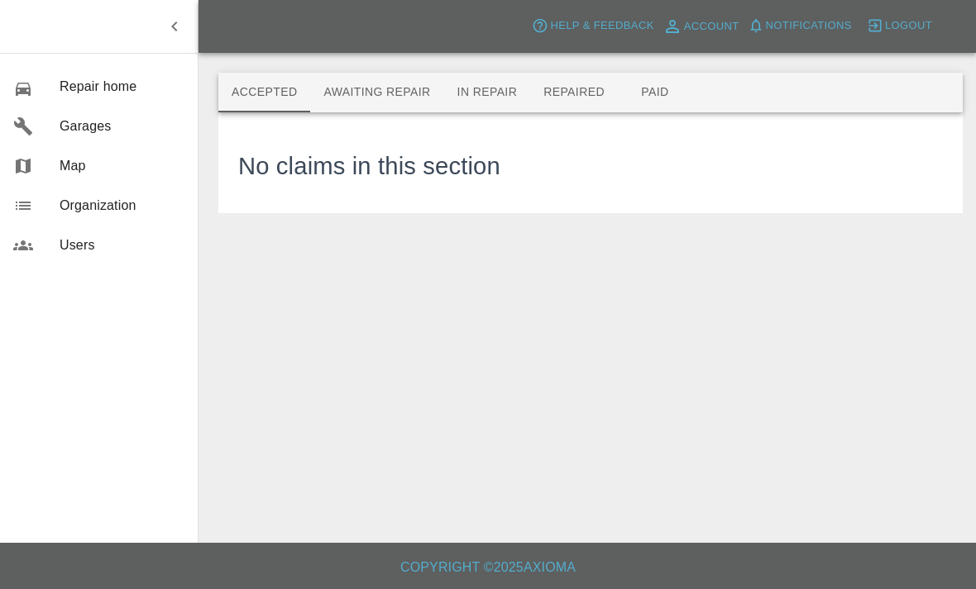
click at [343, 80] on button "Awaiting Repair" at bounding box center [376, 93] width 133 height 40
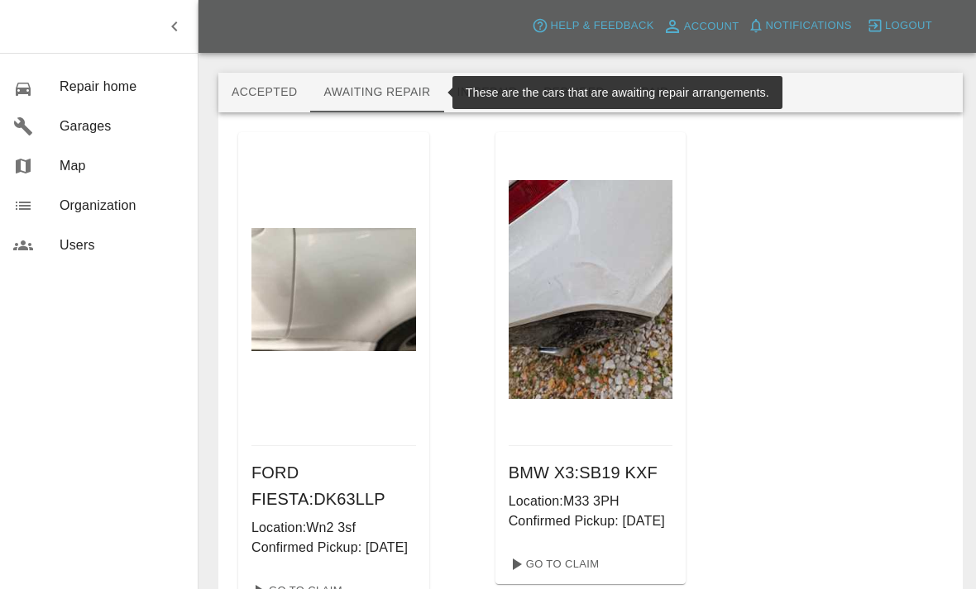
click at [490, 98] on button "In Repair" at bounding box center [487, 93] width 87 height 40
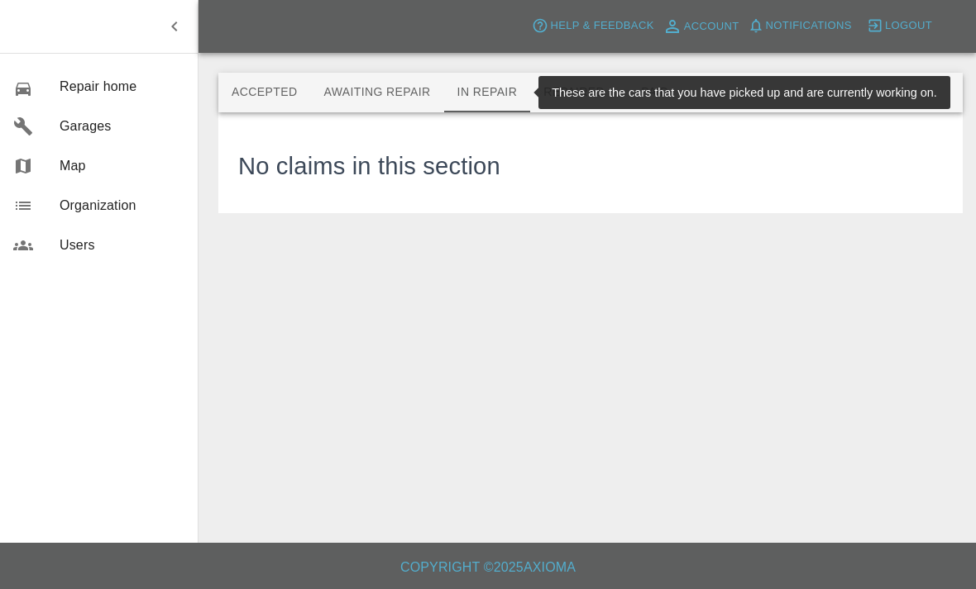
click at [566, 86] on button "Repaired" at bounding box center [574, 93] width 88 height 40
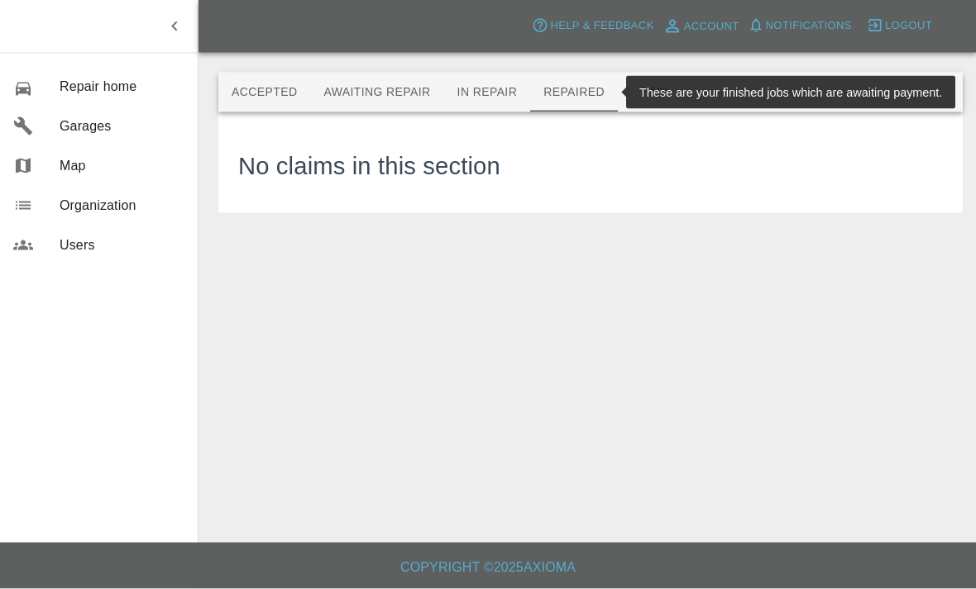
scroll to position [21, 0]
click at [646, 73] on button "Paid" at bounding box center [655, 93] width 74 height 40
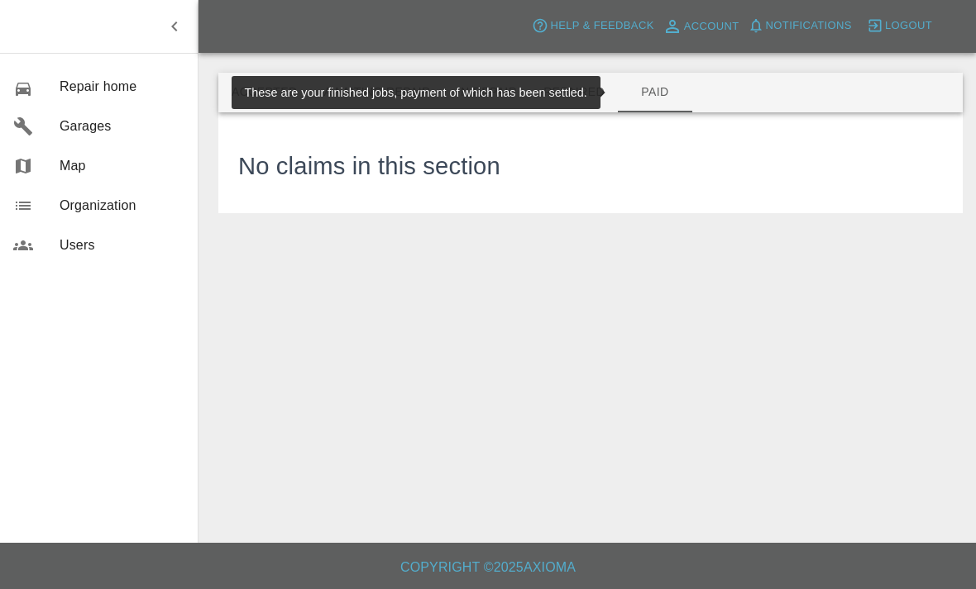
scroll to position [0, 0]
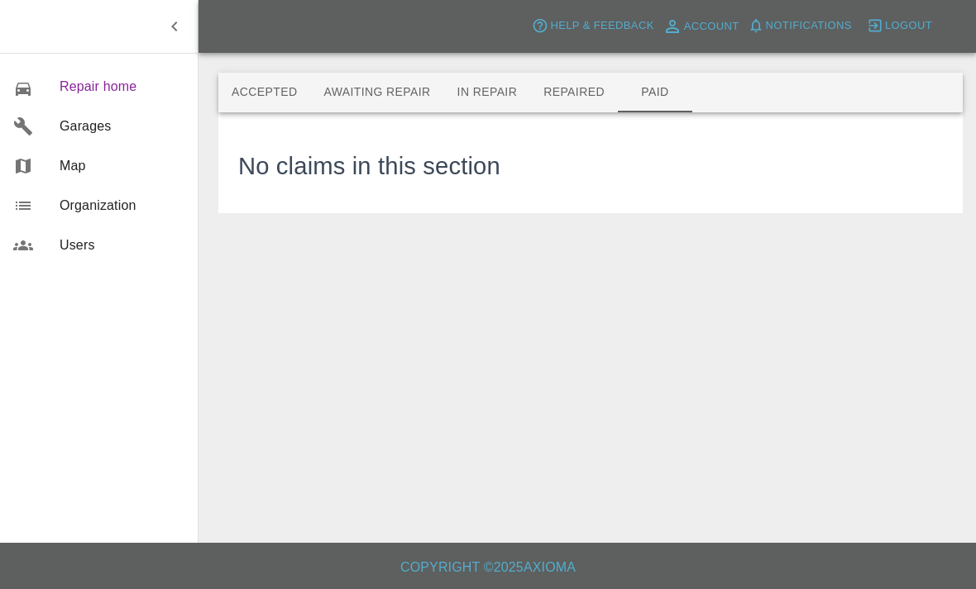
click at [74, 92] on span "Repair home" at bounding box center [122, 87] width 125 height 20
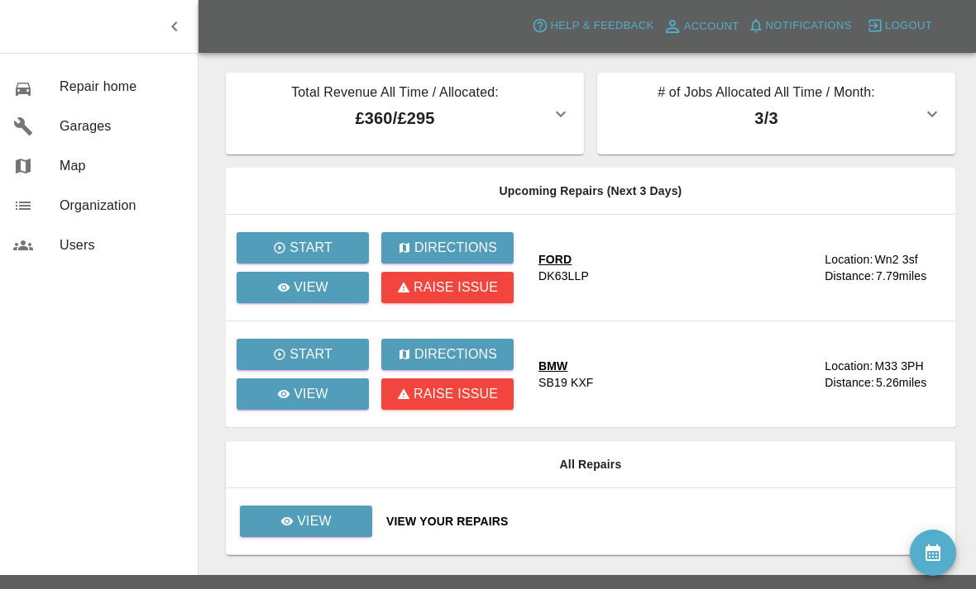
click at [935, 121] on icon "button" at bounding box center [932, 114] width 20 height 20
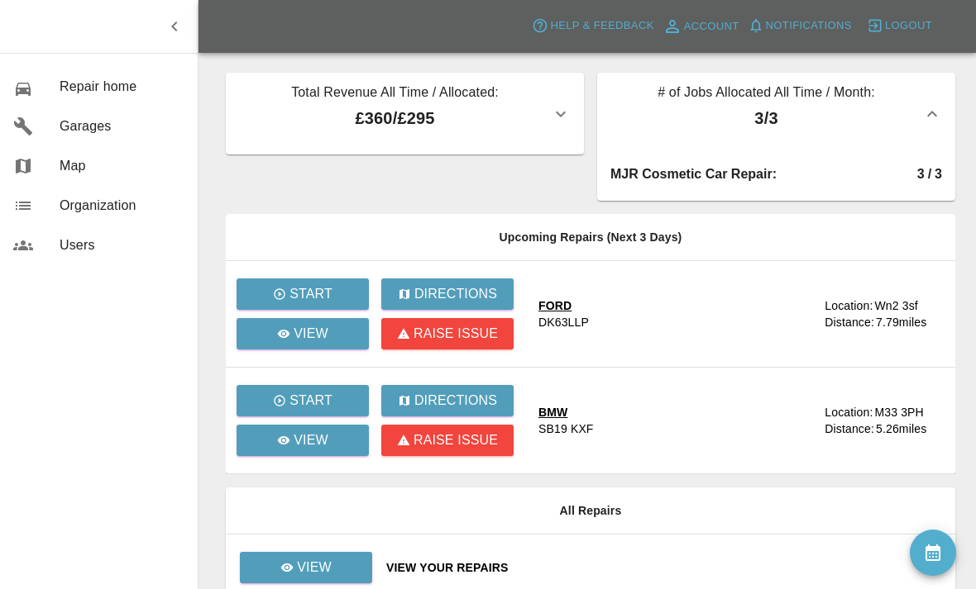
click at [545, 105] on p "Total Revenue All Time / Allocated:" at bounding box center [395, 94] width 312 height 23
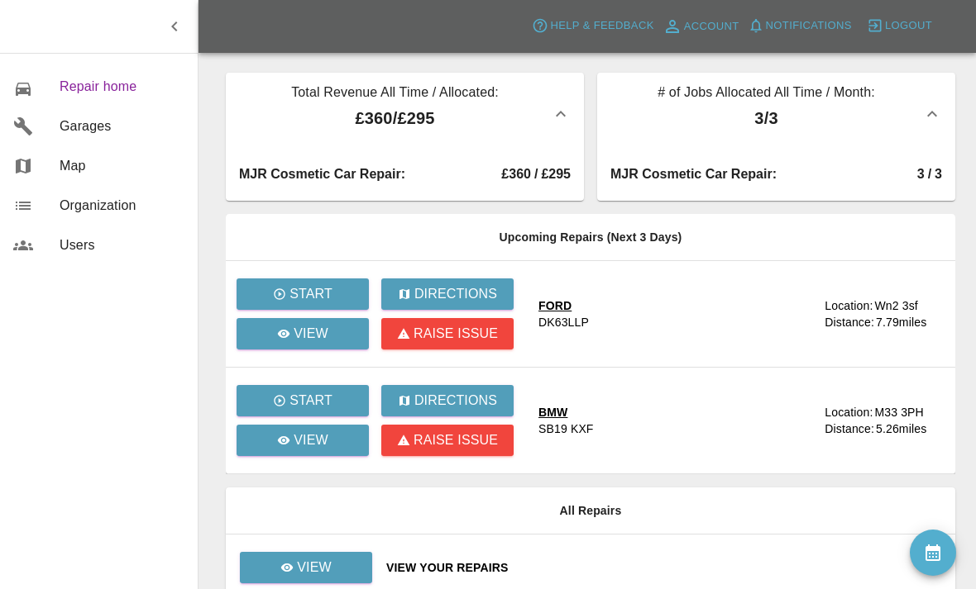
click at [83, 88] on span "Repair home" at bounding box center [122, 87] width 125 height 20
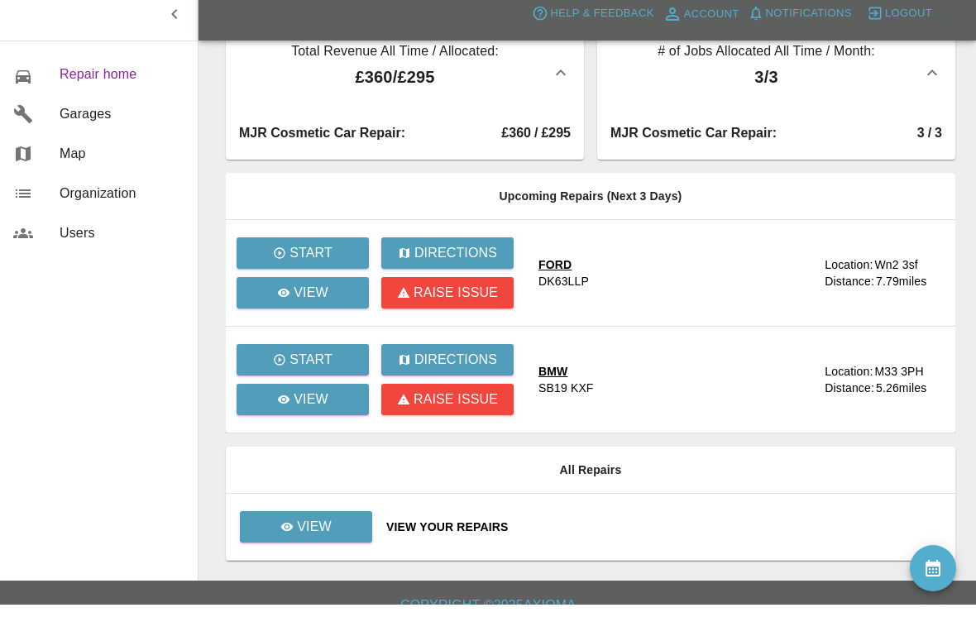
scroll to position [26, 0]
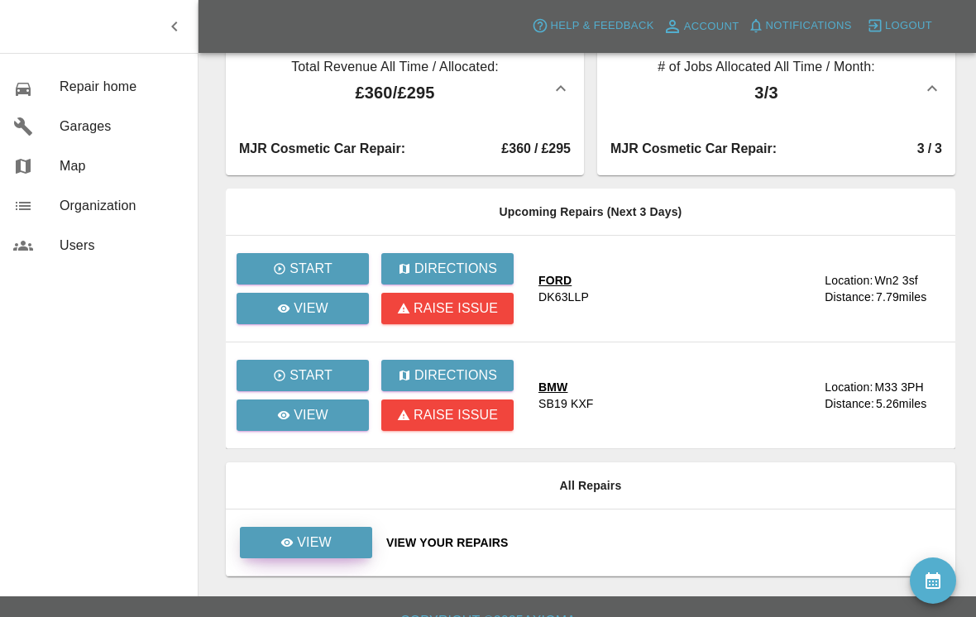
click at [319, 556] on link "View" at bounding box center [306, 542] width 132 height 31
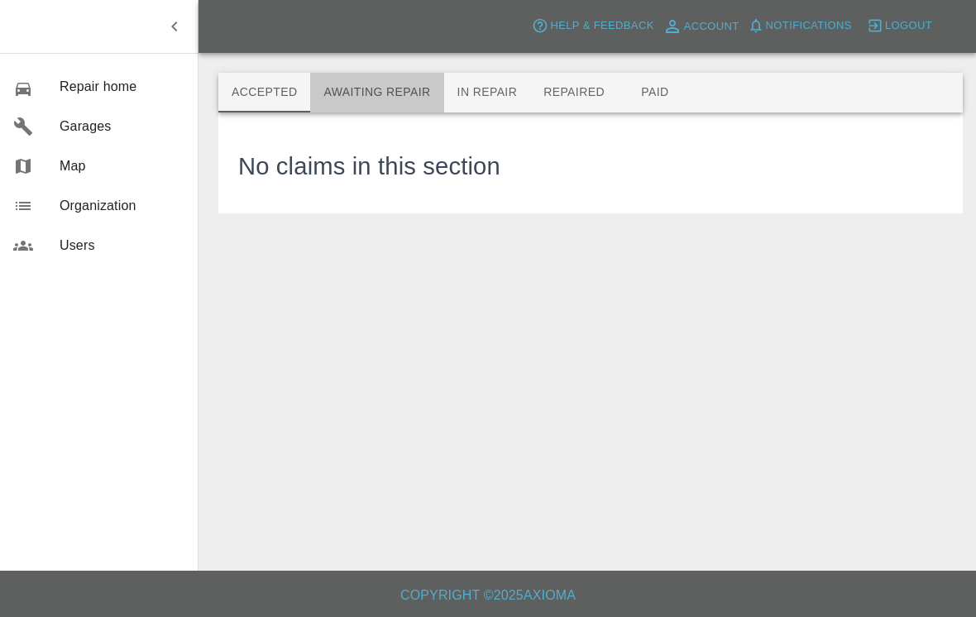
click at [408, 95] on button "Awaiting Repair" at bounding box center [376, 93] width 133 height 40
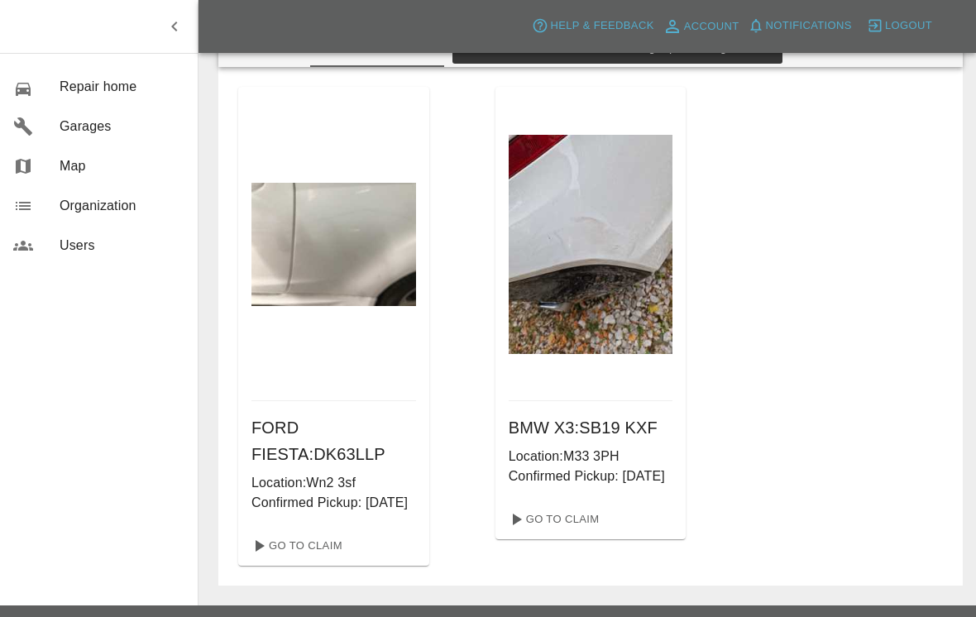
scroll to position [49, 0]
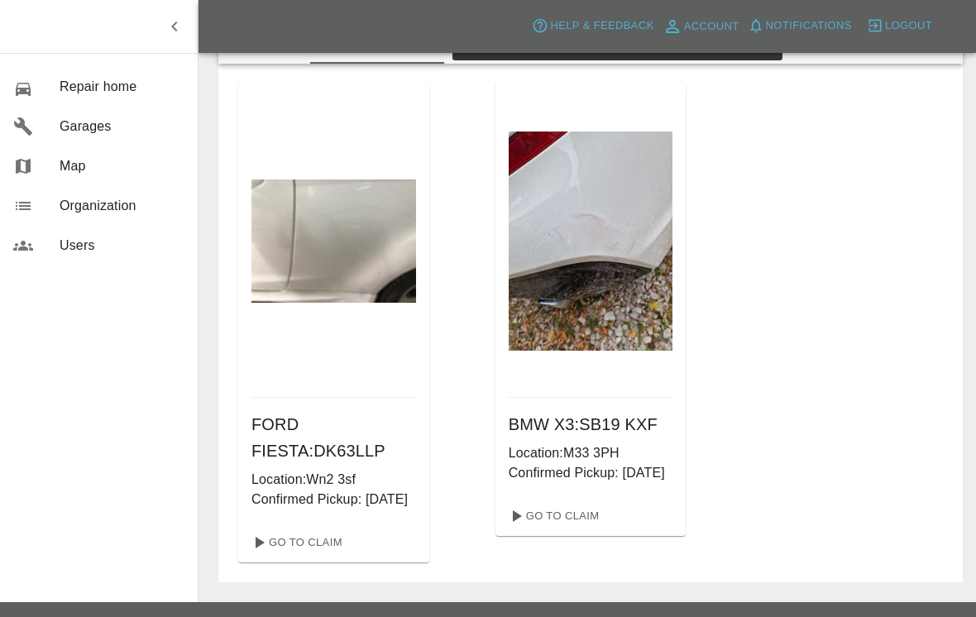
click at [606, 290] on img at bounding box center [590, 240] width 165 height 219
click at [636, 306] on img at bounding box center [590, 240] width 165 height 219
click at [575, 529] on link "Go To Claim" at bounding box center [553, 516] width 102 height 26
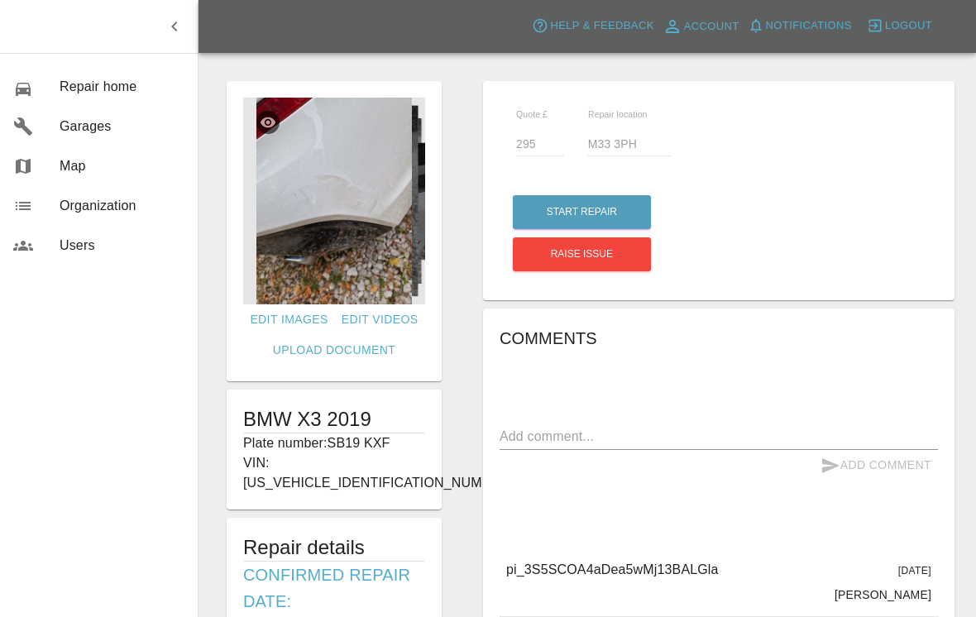
click at [358, 242] on img at bounding box center [334, 201] width 182 height 207
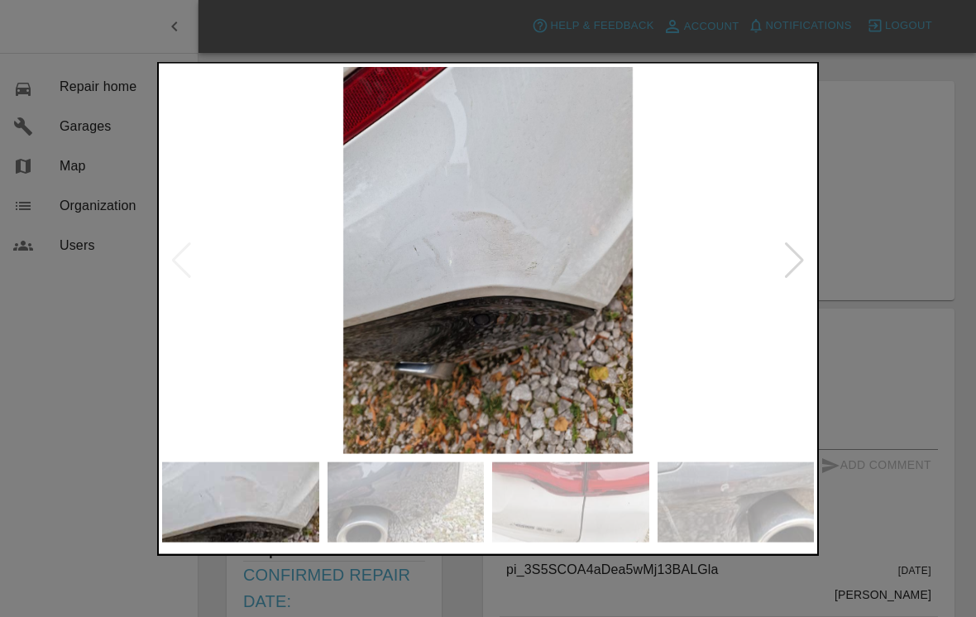
click at [796, 278] on div at bounding box center [794, 260] width 22 height 36
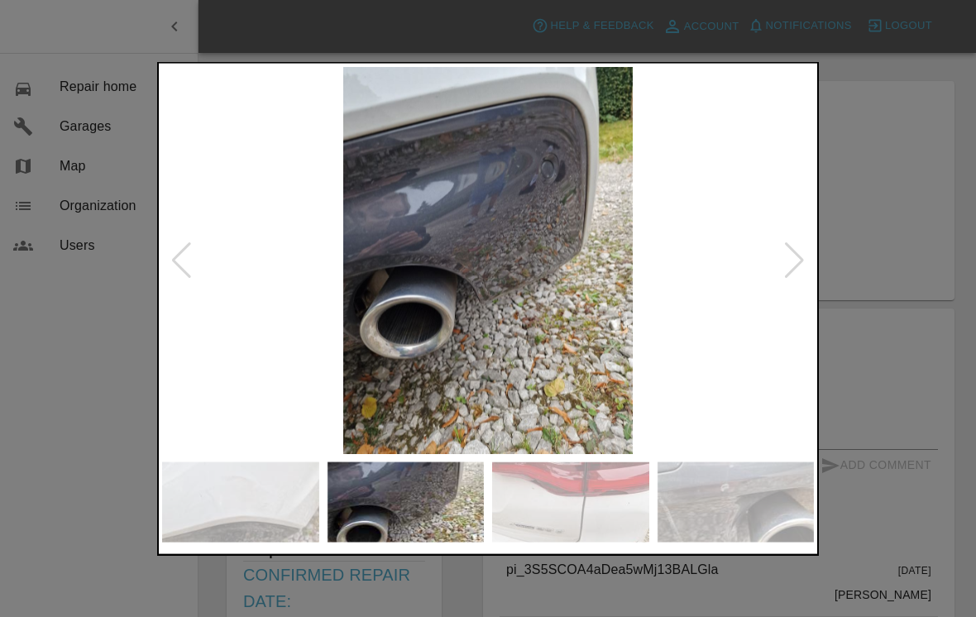
click at [790, 271] on div at bounding box center [794, 260] width 22 height 36
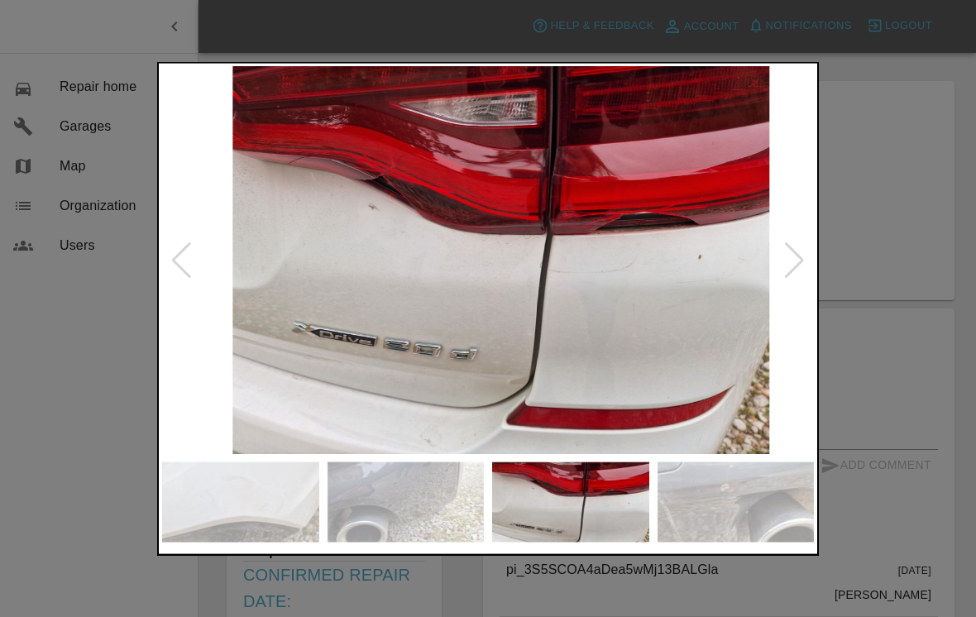
click at [792, 258] on div at bounding box center [794, 260] width 22 height 36
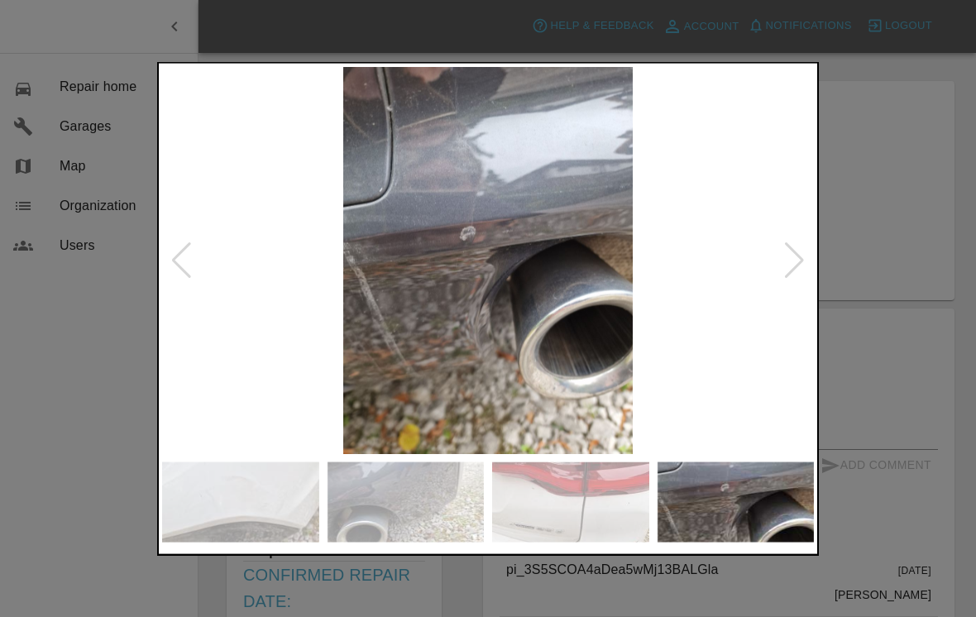
click at [794, 266] on div at bounding box center [794, 260] width 22 height 36
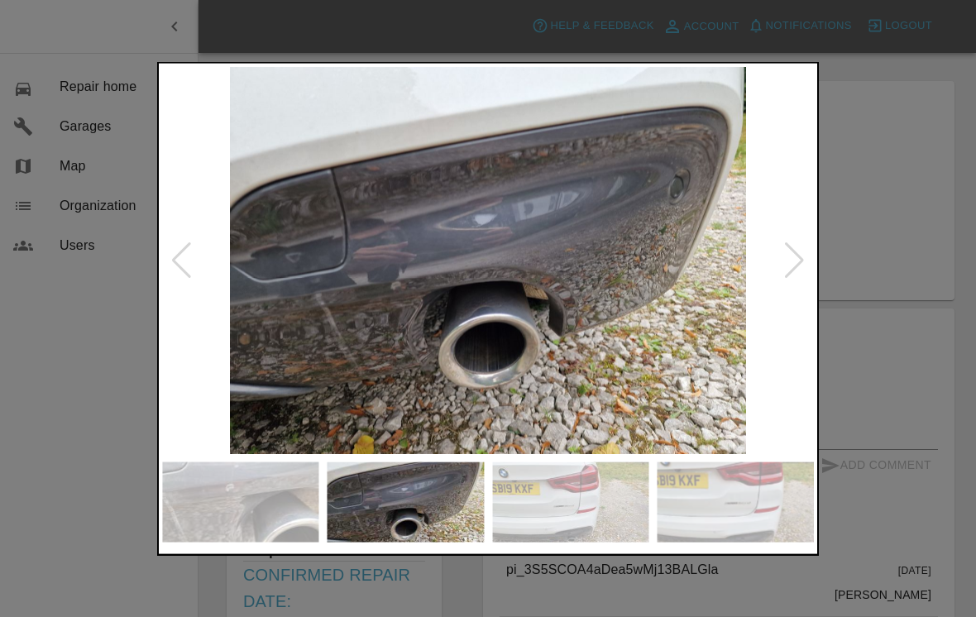
click at [790, 263] on div at bounding box center [794, 260] width 22 height 36
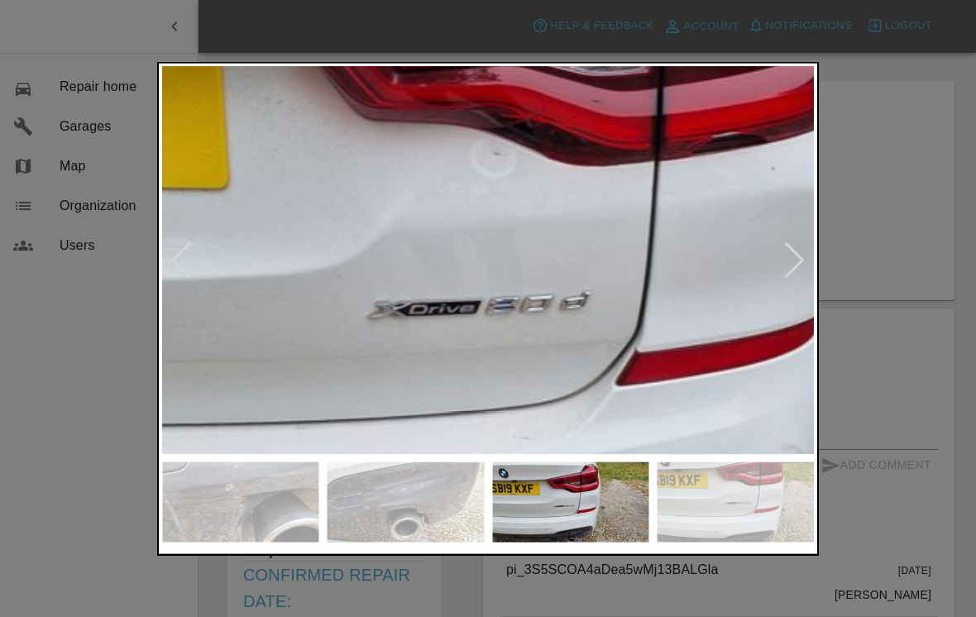
click at [494, 283] on img at bounding box center [554, 260] width 2092 height 1243
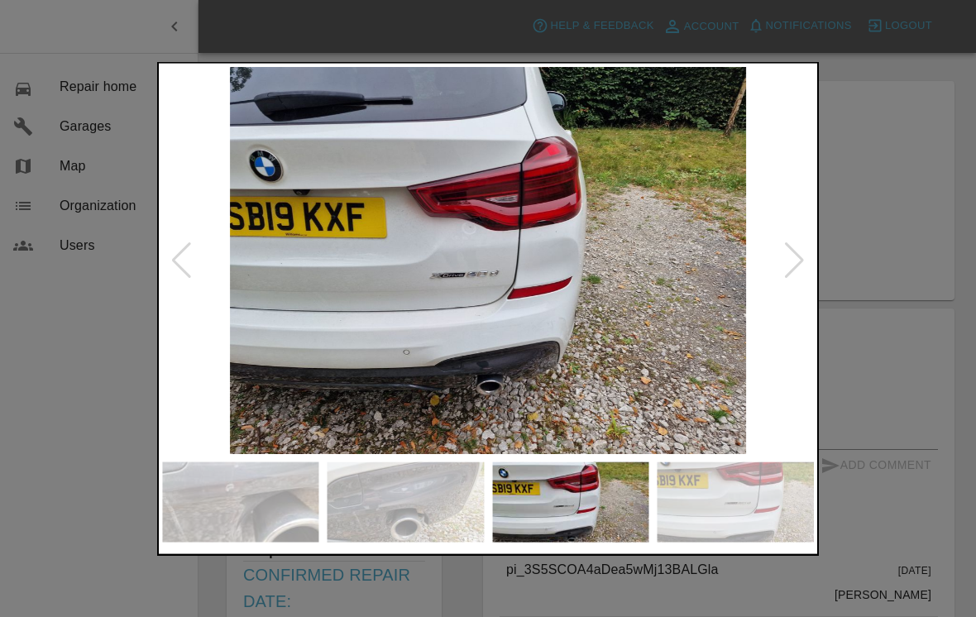
click at [782, 262] on img at bounding box center [487, 260] width 651 height 387
click at [876, 245] on div at bounding box center [488, 308] width 976 height 617
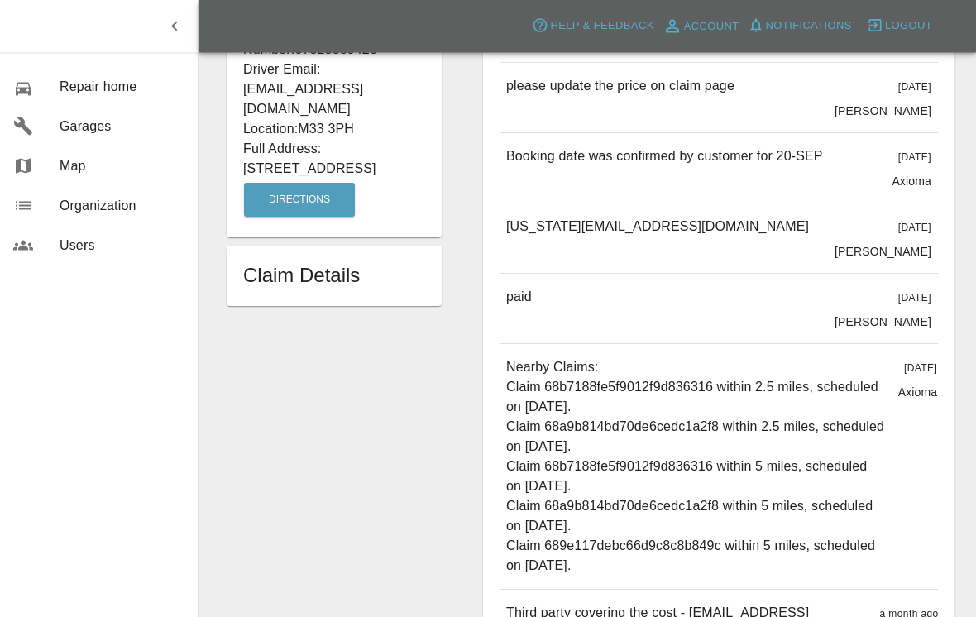
scroll to position [662, 0]
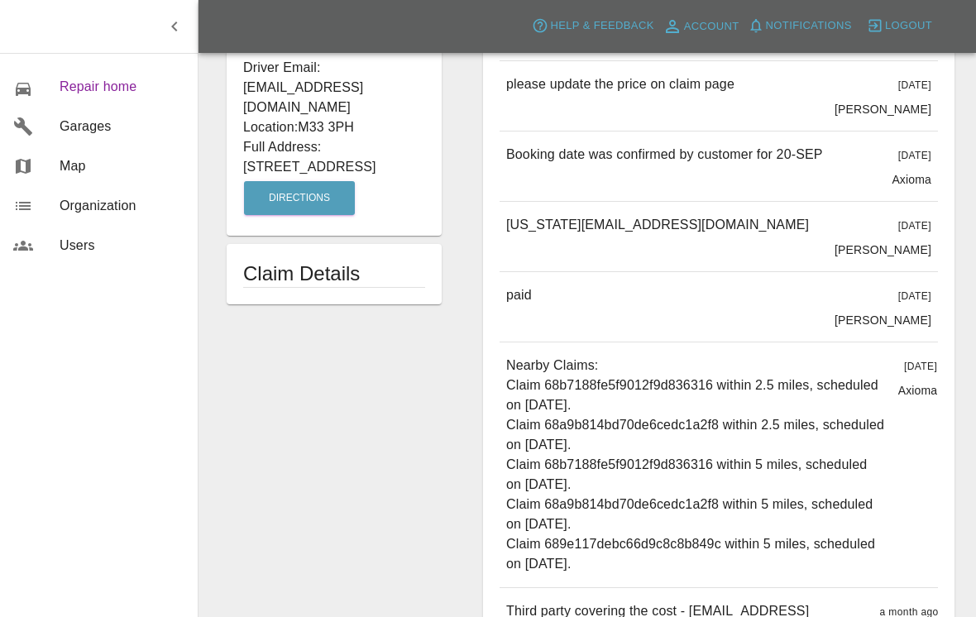
click at [83, 99] on link "0 Repair home" at bounding box center [99, 87] width 198 height 40
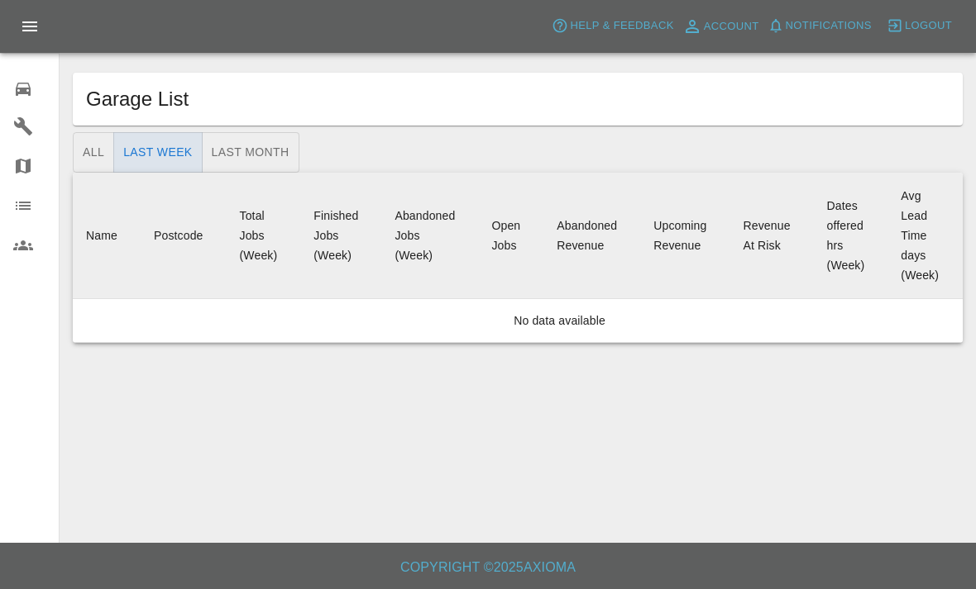
scroll to position [26, 0]
